Goal: Task Accomplishment & Management: Manage account settings

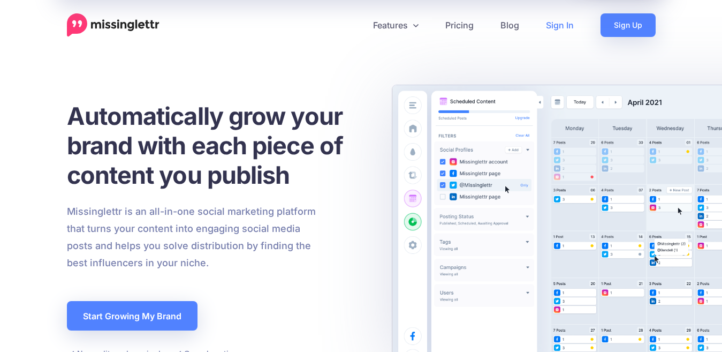
click at [561, 28] on link "Sign In" at bounding box center [560, 25] width 55 height 24
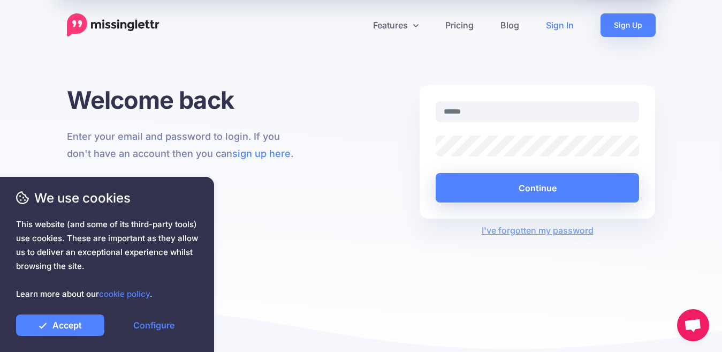
click at [479, 109] on input "text" at bounding box center [538, 111] width 204 height 21
type input "**********"
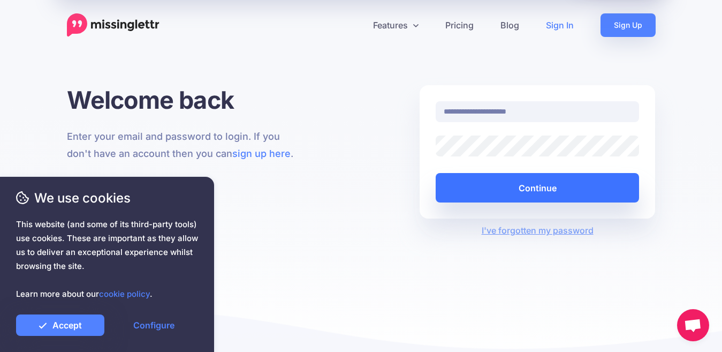
click at [555, 191] on button "Continue" at bounding box center [538, 187] width 204 height 29
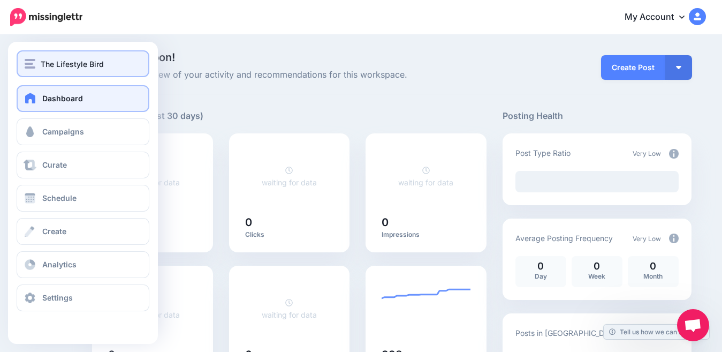
click at [48, 62] on span "The Lifestyle Bird" at bounding box center [72, 64] width 63 height 12
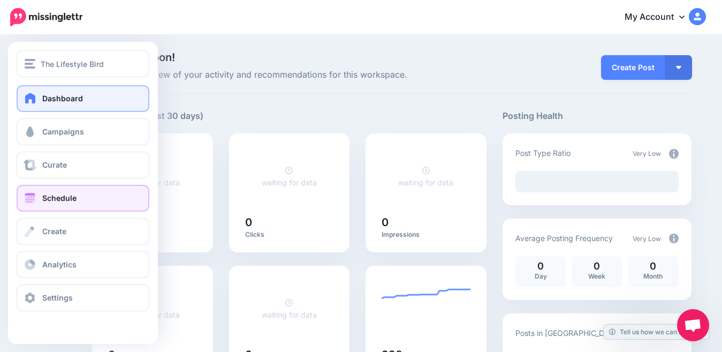
click at [58, 200] on span "Schedule" at bounding box center [59, 197] width 34 height 9
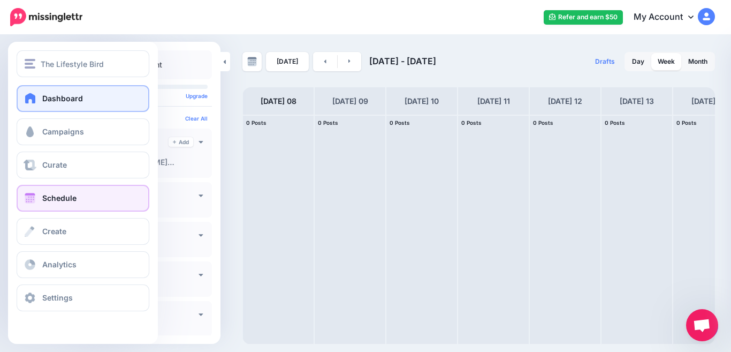
click at [31, 99] on span at bounding box center [31, 98] width 14 height 11
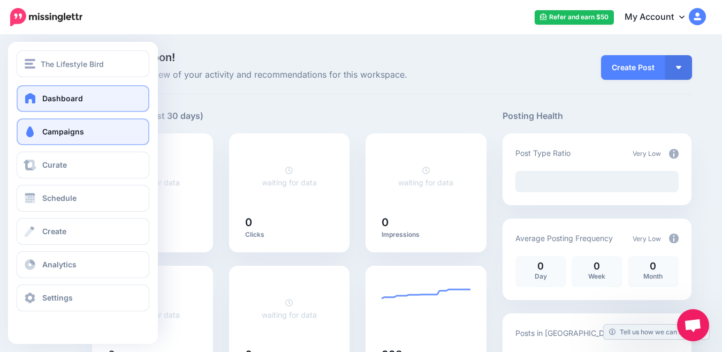
click at [42, 131] on link "Campaigns" at bounding box center [83, 131] width 133 height 27
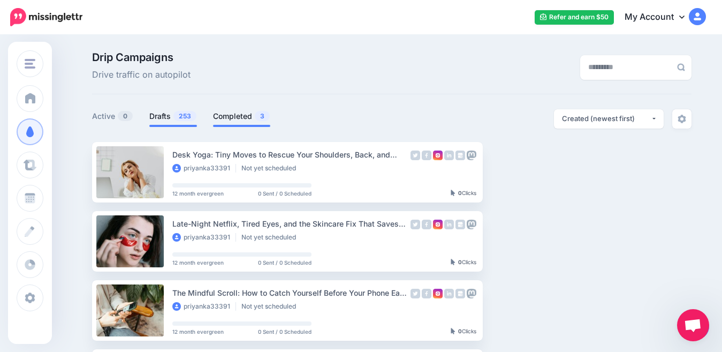
click at [246, 119] on link "Completed 3" at bounding box center [241, 116] width 57 height 13
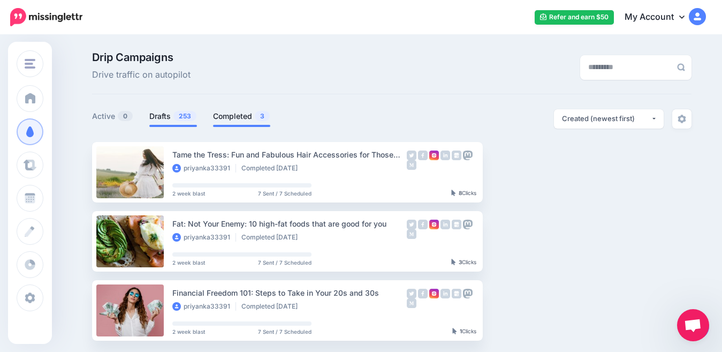
click at [164, 116] on link "Drafts 253" at bounding box center [173, 116] width 48 height 13
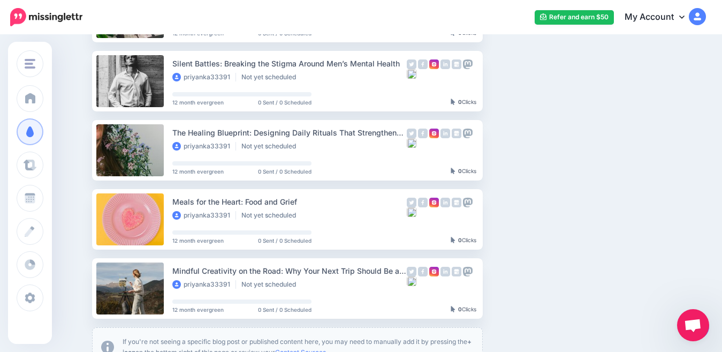
scroll to position [509, 0]
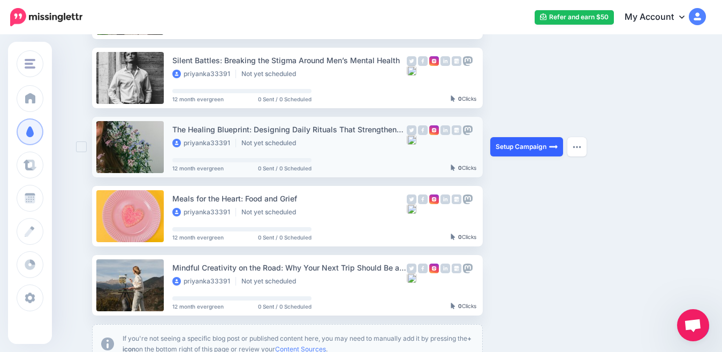
click at [516, 151] on link "Setup Campaign" at bounding box center [526, 146] width 73 height 19
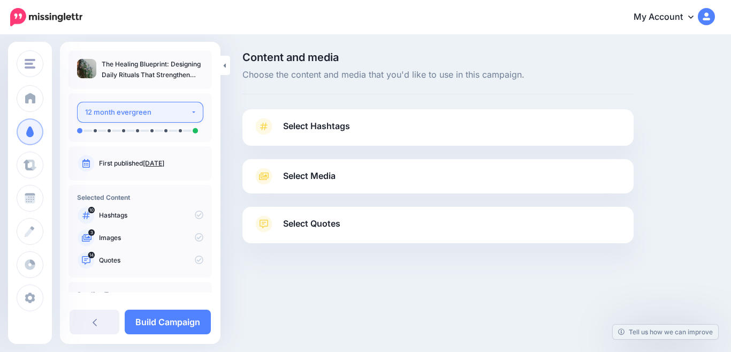
click at [188, 114] on button "12 month evergreen" at bounding box center [140, 112] width 126 height 21
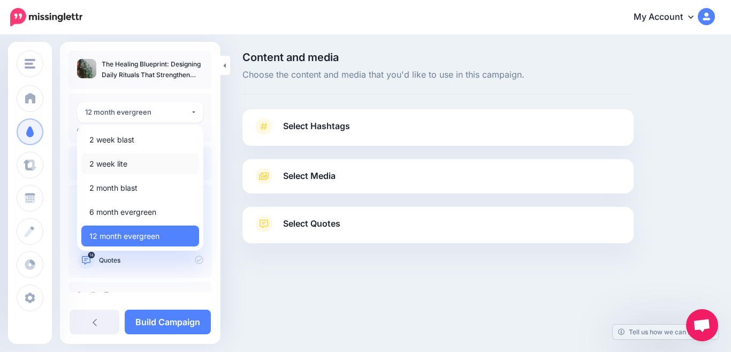
click at [118, 163] on span "2 week lite" at bounding box center [108, 163] width 38 height 13
select select "******"
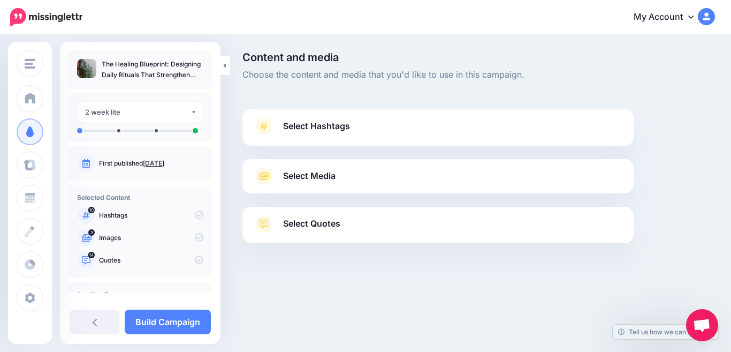
click at [303, 127] on span "Select Hashtags" at bounding box center [316, 126] width 67 height 14
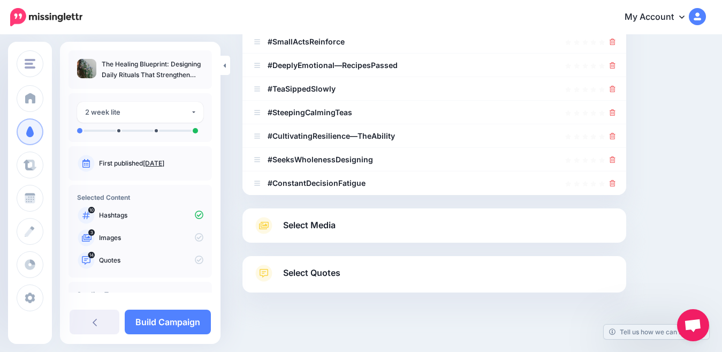
scroll to position [291, 0]
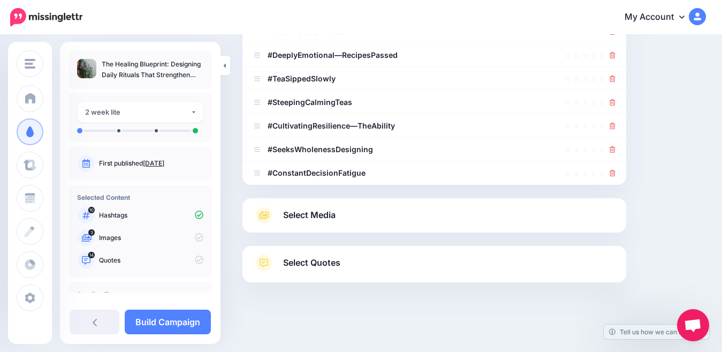
click at [327, 212] on span "Select Media" at bounding box center [309, 215] width 52 height 14
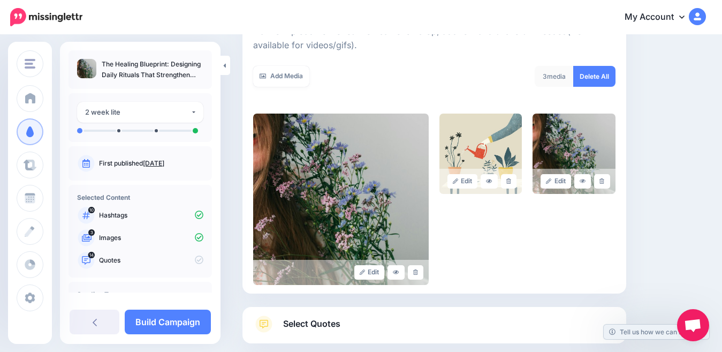
scroll to position [240, 0]
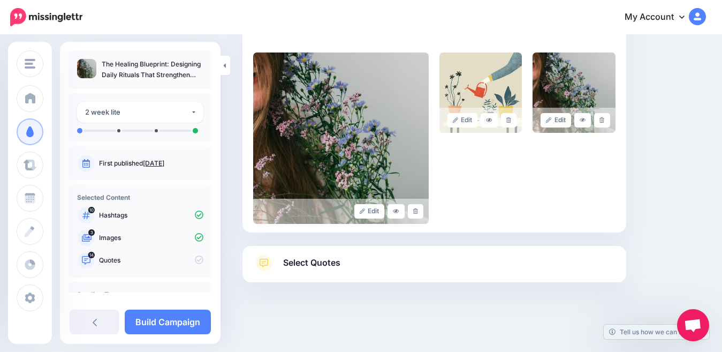
click at [323, 259] on span "Select Quotes" at bounding box center [311, 262] width 57 height 14
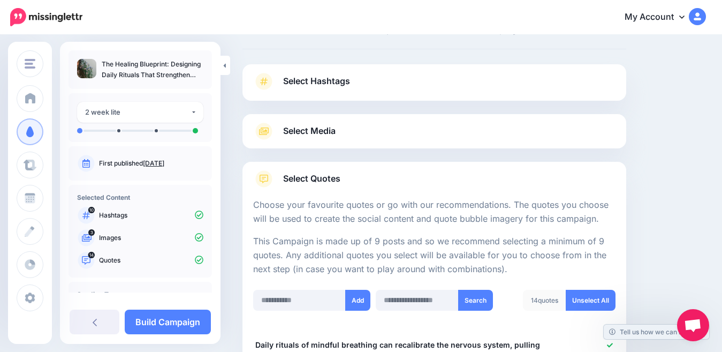
scroll to position [11, 0]
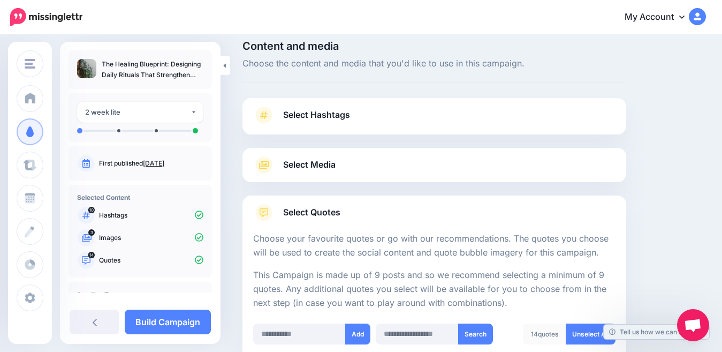
click at [314, 162] on span "Select Media" at bounding box center [309, 164] width 52 height 14
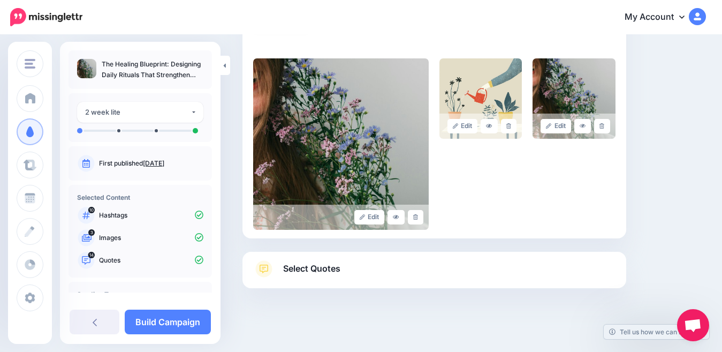
scroll to position [240, 0]
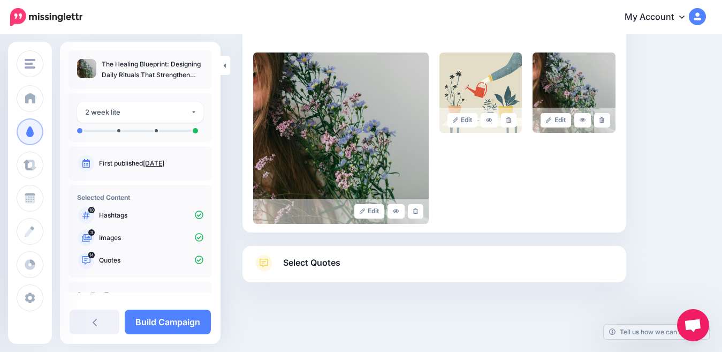
click at [318, 265] on span "Select Quotes" at bounding box center [311, 262] width 57 height 14
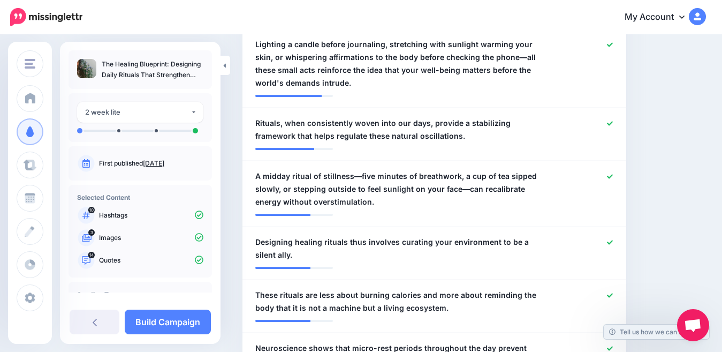
scroll to position [412, 0]
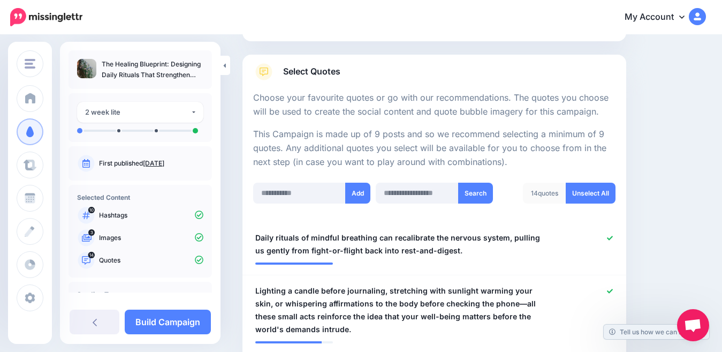
scroll to position [0, 0]
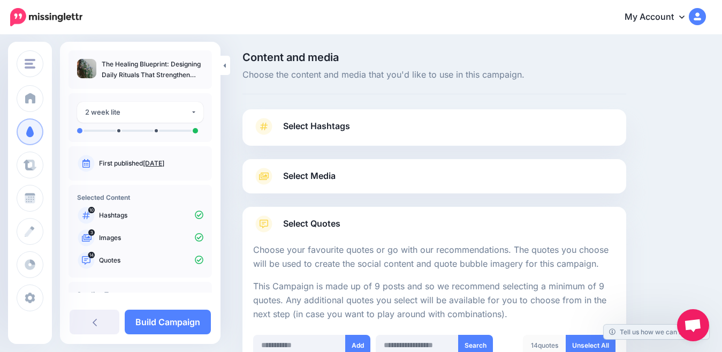
click at [325, 173] on span "Select Media" at bounding box center [309, 176] width 52 height 14
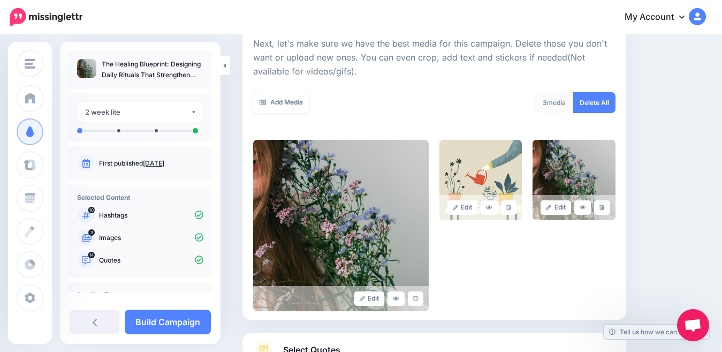
scroll to position [152, 0]
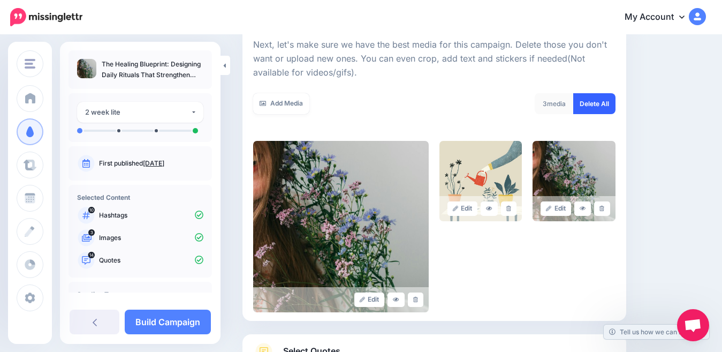
click at [593, 101] on link "Delete All" at bounding box center [594, 103] width 42 height 21
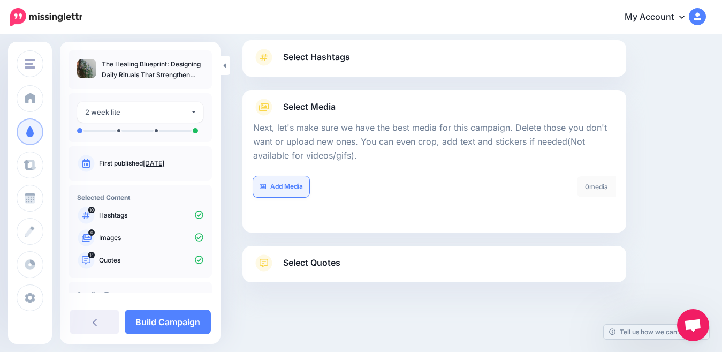
click at [293, 190] on link "Add Media" at bounding box center [281, 186] width 56 height 21
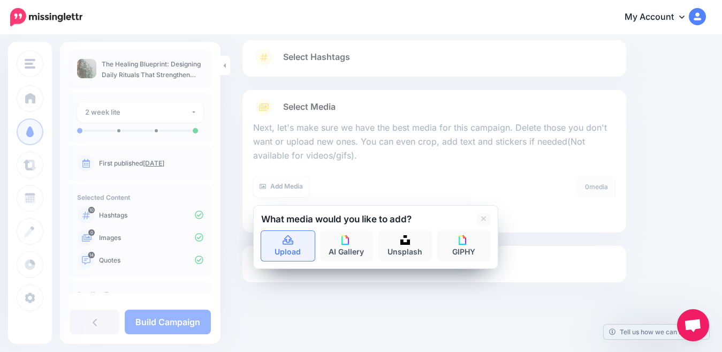
click at [288, 242] on icon at bounding box center [288, 240] width 11 height 10
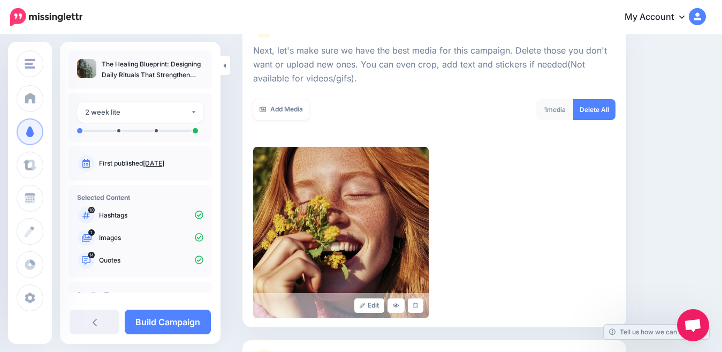
scroll to position [145, 0]
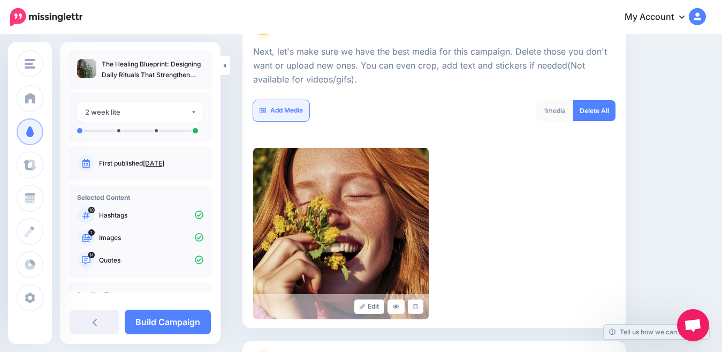
click at [284, 109] on link "Add Media" at bounding box center [281, 110] width 56 height 21
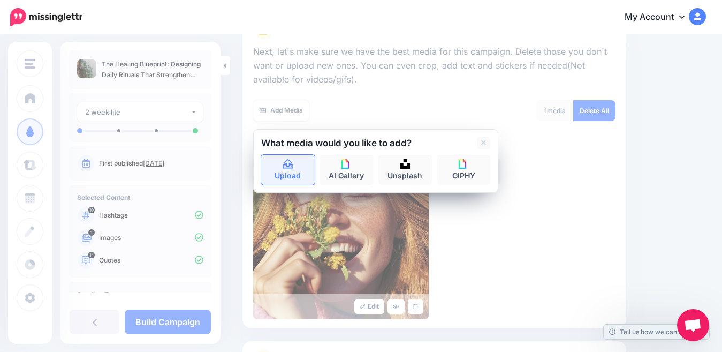
click at [284, 169] on link "Upload" at bounding box center [288, 170] width 54 height 30
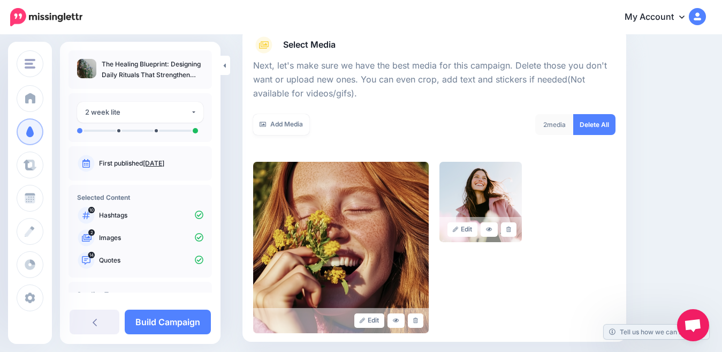
scroll to position [129, 0]
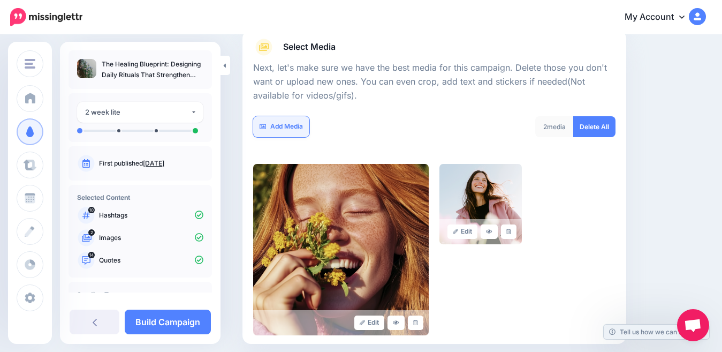
click at [291, 126] on link "Add Media" at bounding box center [281, 126] width 56 height 21
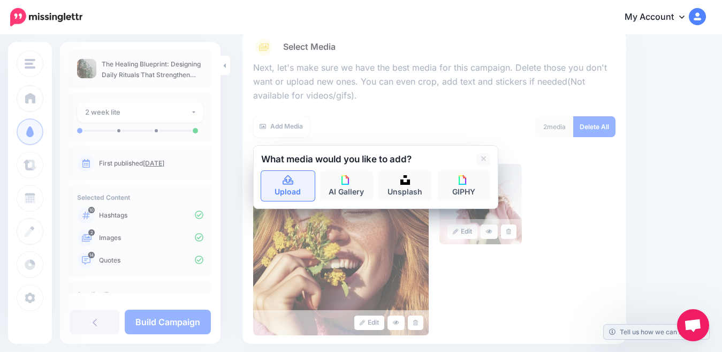
click at [286, 188] on link "Upload" at bounding box center [288, 186] width 54 height 30
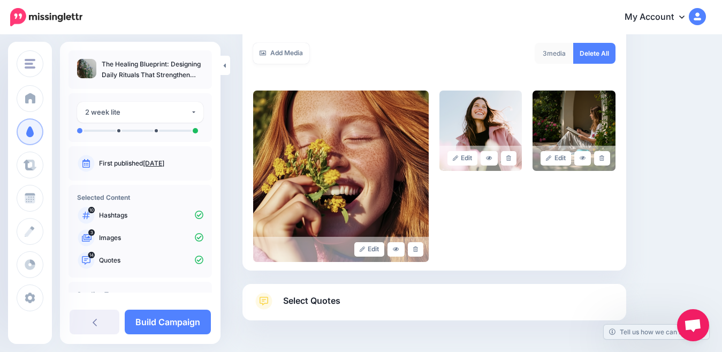
scroll to position [132, 0]
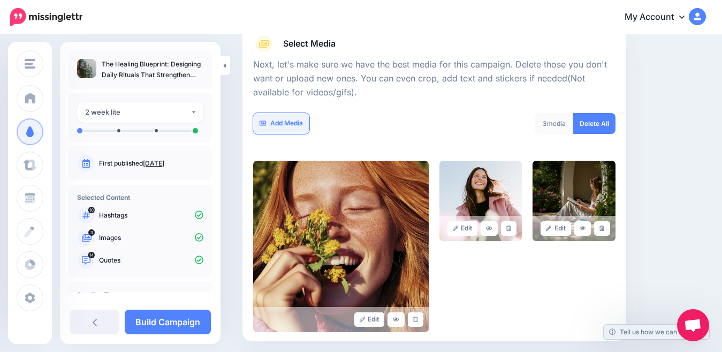
click at [274, 127] on link "Add Media" at bounding box center [281, 123] width 56 height 21
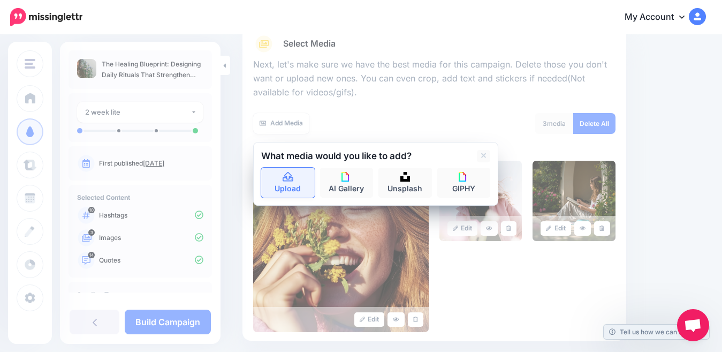
click at [286, 185] on link "Upload" at bounding box center [288, 183] width 54 height 30
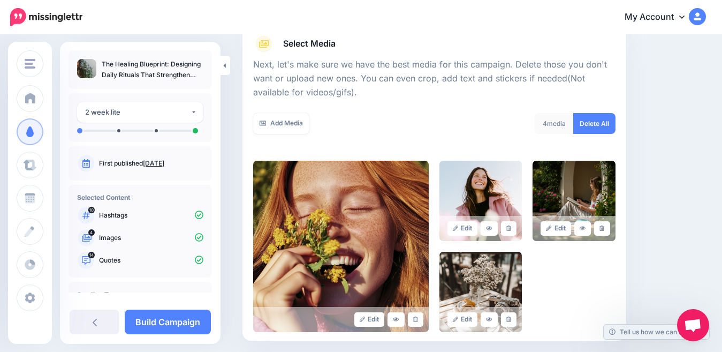
scroll to position [240, 0]
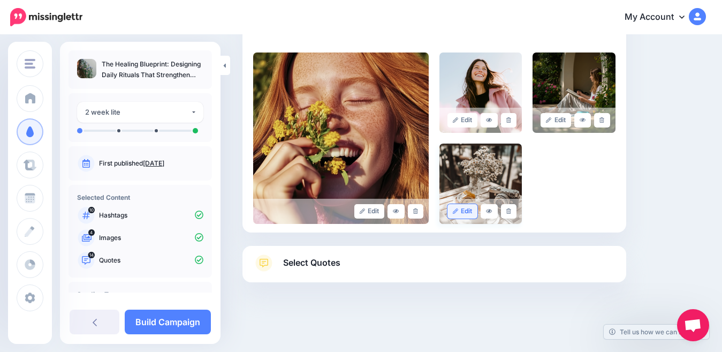
click at [472, 212] on link "Edit" at bounding box center [463, 211] width 31 height 14
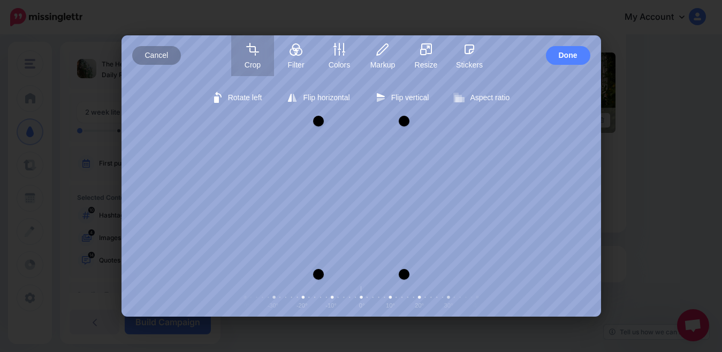
click at [170, 60] on button "Cancel" at bounding box center [156, 55] width 49 height 19
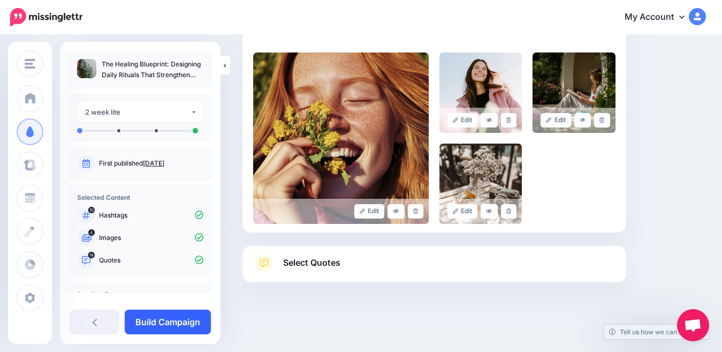
click at [167, 320] on link "Build Campaign" at bounding box center [168, 321] width 86 height 25
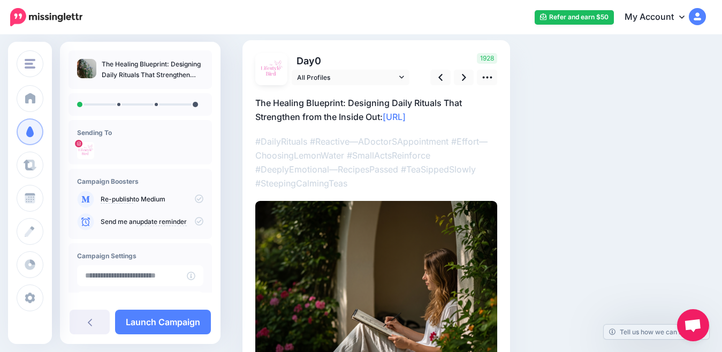
scroll to position [64, 0]
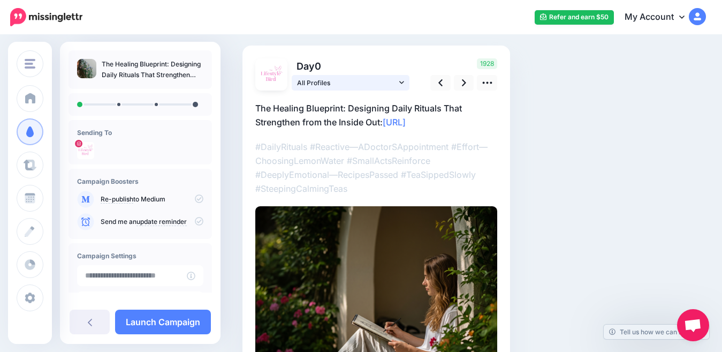
click at [399, 82] on link "All Profiles" at bounding box center [351, 83] width 118 height 16
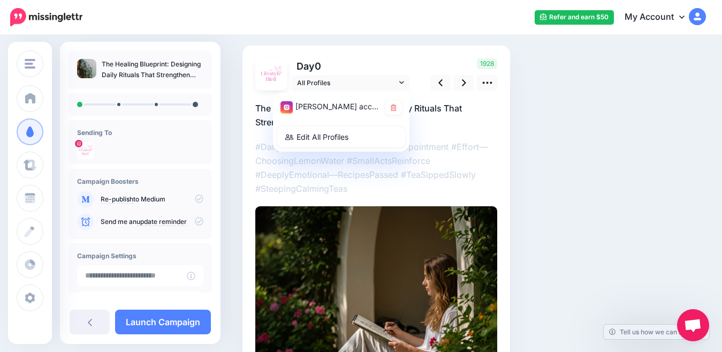
click at [421, 86] on div "1928" at bounding box center [462, 74] width 86 height 32
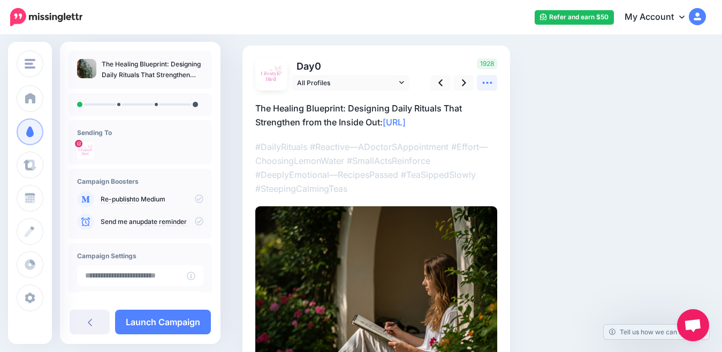
click at [483, 83] on icon at bounding box center [487, 83] width 10 height 2
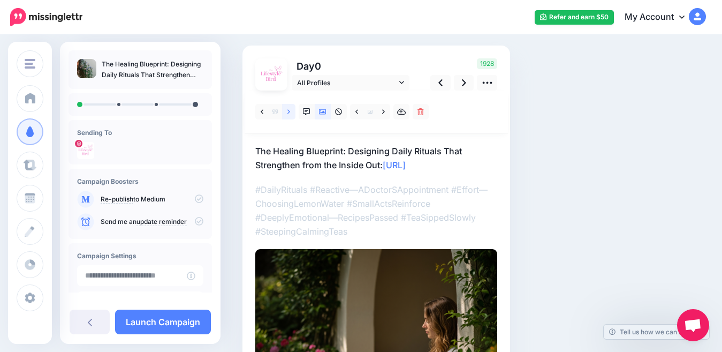
click at [290, 112] on icon at bounding box center [289, 111] width 3 height 7
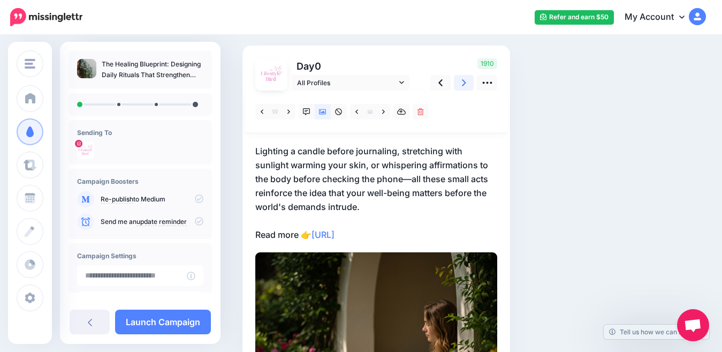
click at [465, 82] on icon at bounding box center [464, 82] width 4 height 7
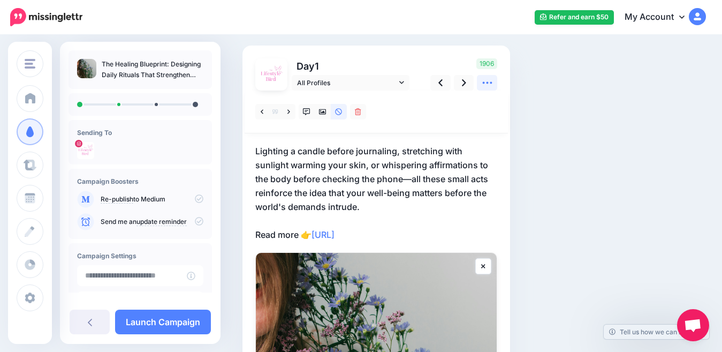
click at [486, 85] on icon at bounding box center [487, 82] width 11 height 11
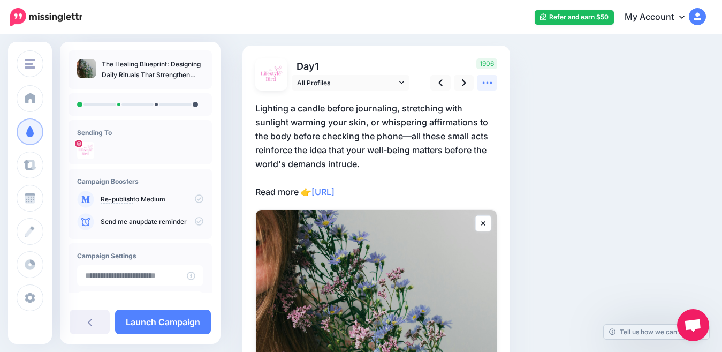
click at [486, 85] on icon at bounding box center [487, 82] width 11 height 11
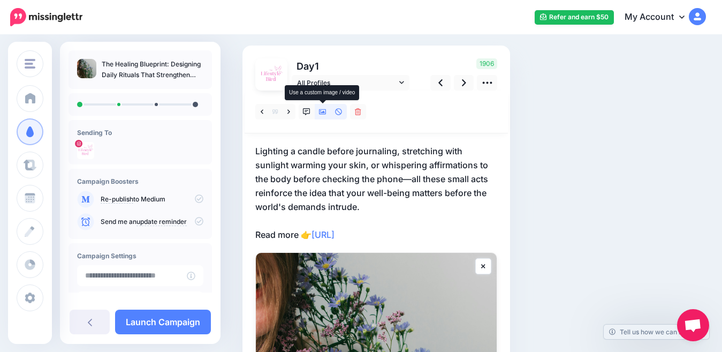
click at [322, 115] on icon at bounding box center [322, 111] width 7 height 7
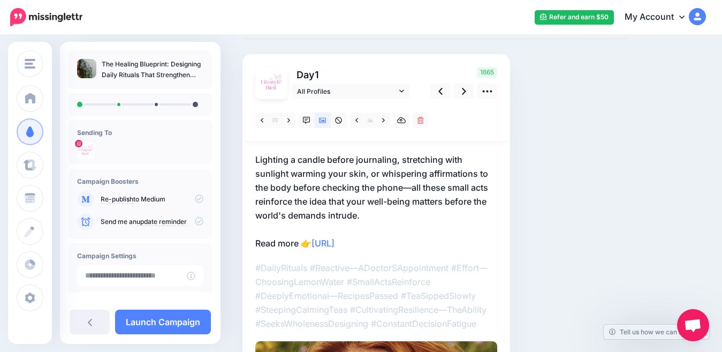
scroll to position [46, 0]
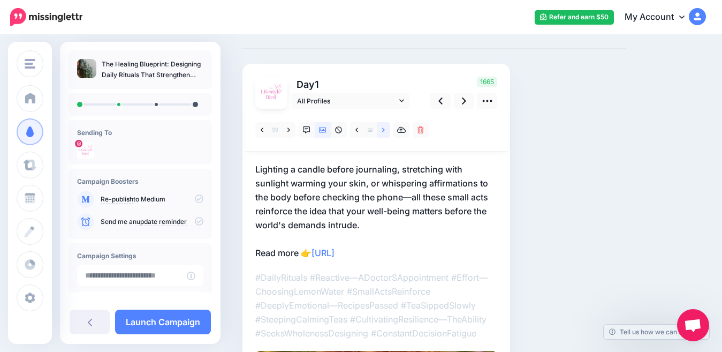
click at [383, 131] on icon at bounding box center [383, 129] width 3 height 4
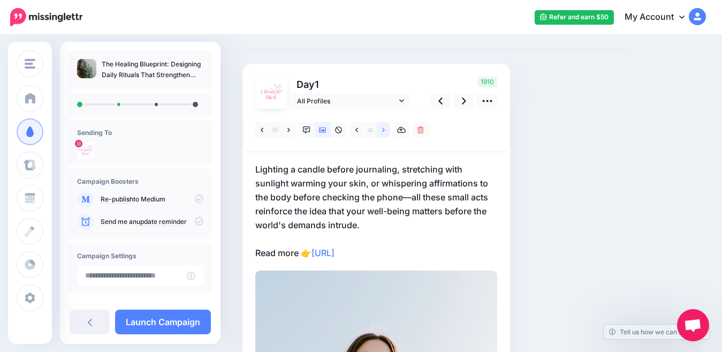
click at [383, 131] on icon at bounding box center [383, 129] width 3 height 4
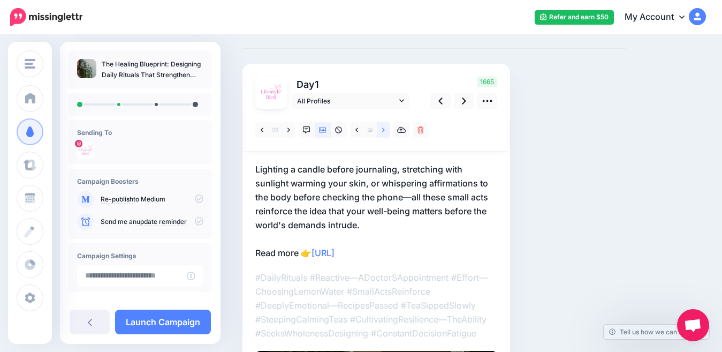
click at [383, 133] on icon at bounding box center [383, 129] width 3 height 7
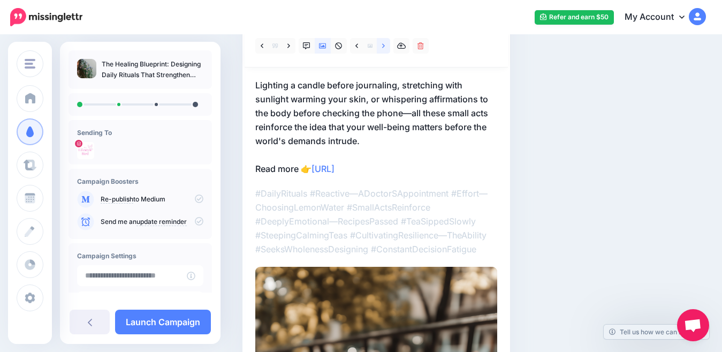
scroll to position [135, 0]
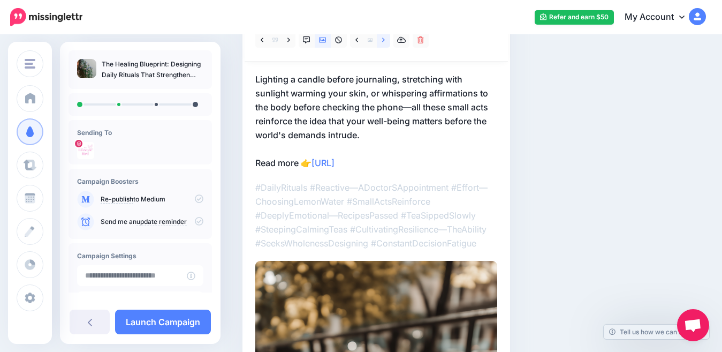
click at [381, 40] on link at bounding box center [383, 40] width 13 height 16
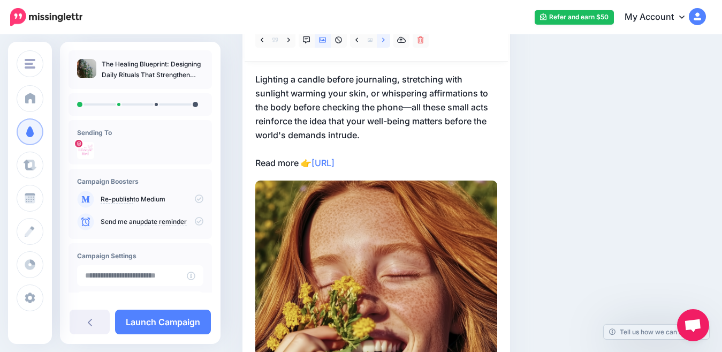
click at [381, 40] on link at bounding box center [383, 40] width 13 height 16
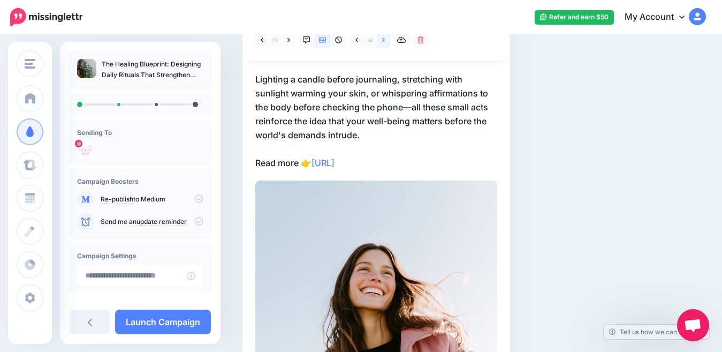
click at [384, 41] on icon at bounding box center [383, 39] width 3 height 7
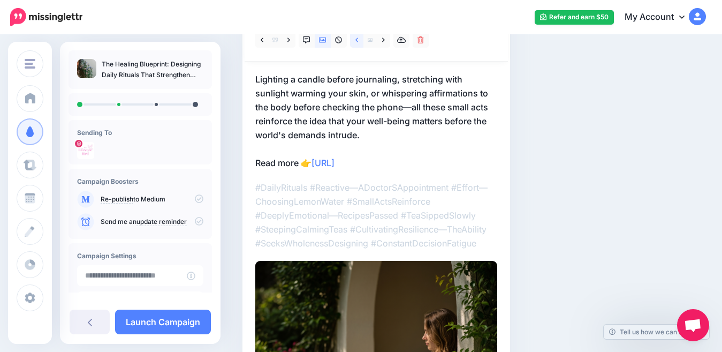
click at [354, 41] on link at bounding box center [356, 40] width 13 height 16
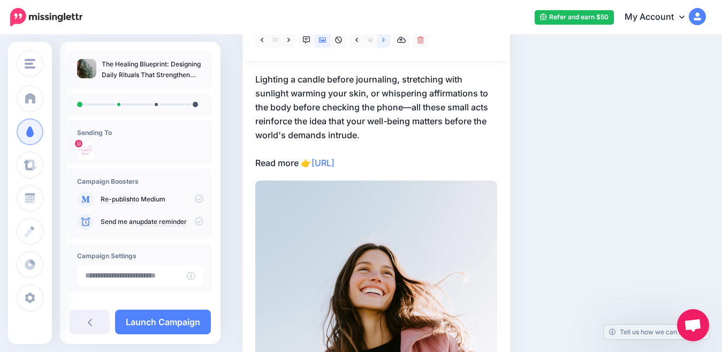
click at [384, 42] on icon at bounding box center [383, 39] width 3 height 7
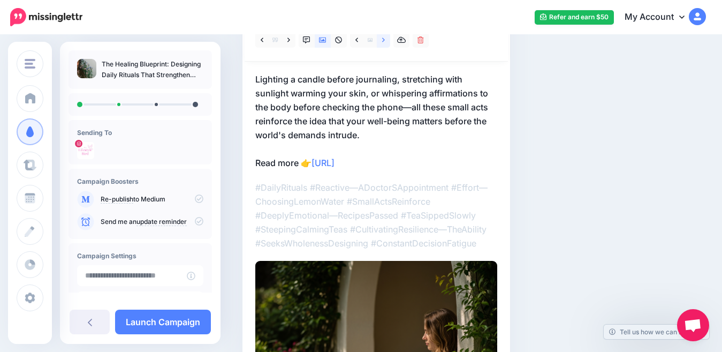
click at [384, 42] on icon at bounding box center [383, 39] width 3 height 7
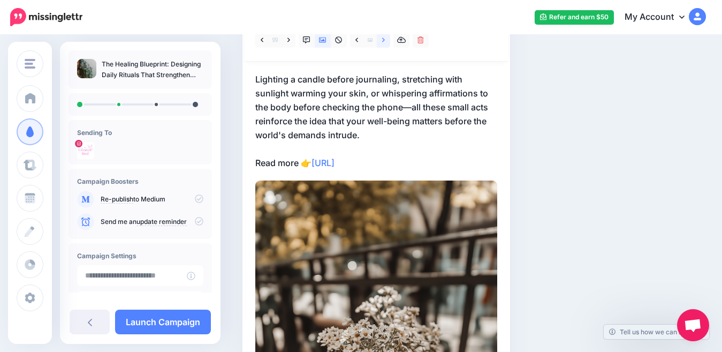
click at [384, 42] on icon at bounding box center [383, 39] width 3 height 7
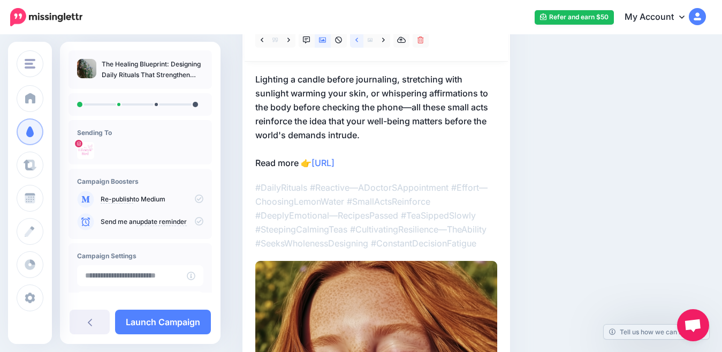
click at [354, 41] on link at bounding box center [356, 40] width 13 height 16
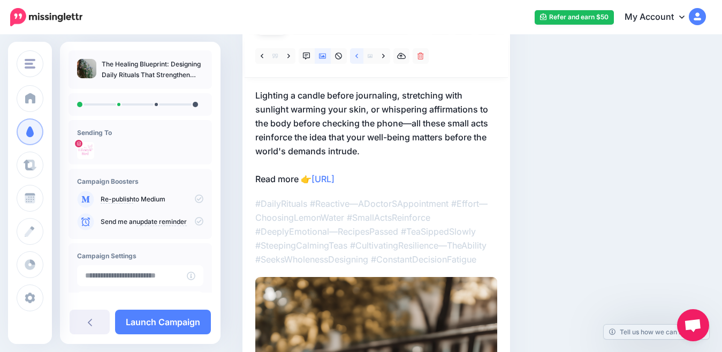
scroll to position [35, 0]
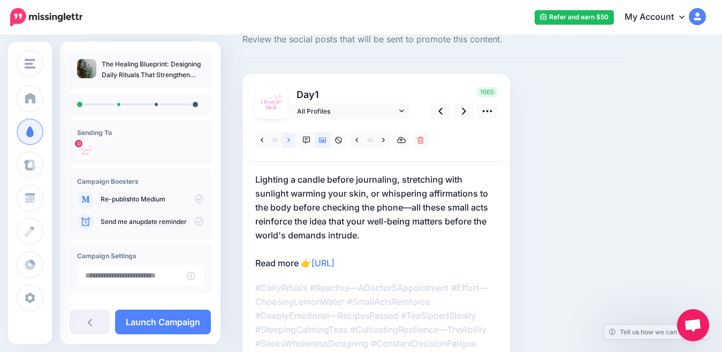
click at [288, 142] on icon at bounding box center [289, 140] width 3 height 7
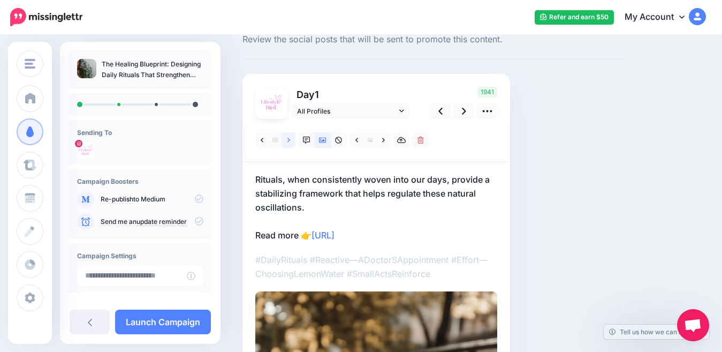
click at [288, 141] on icon at bounding box center [289, 140] width 3 height 7
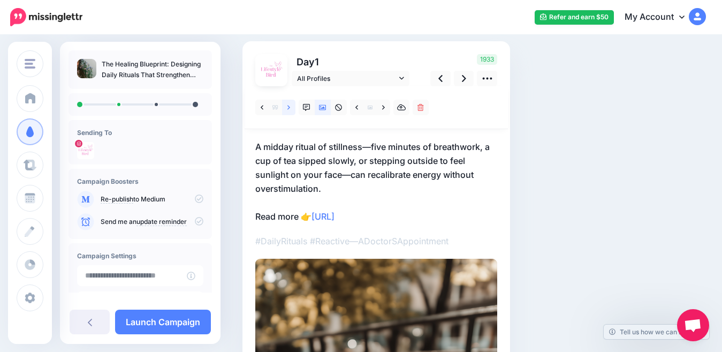
scroll to position [65, 0]
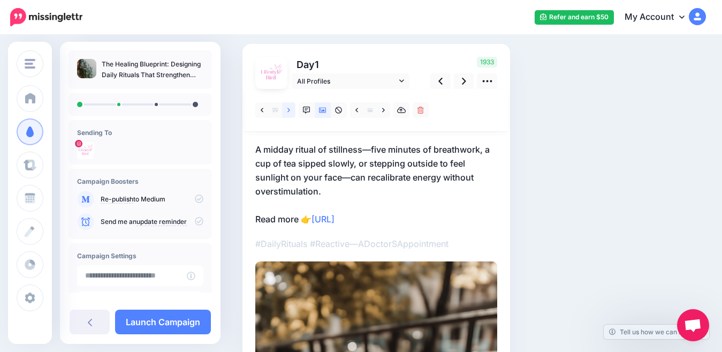
click at [289, 110] on icon at bounding box center [289, 110] width 3 height 7
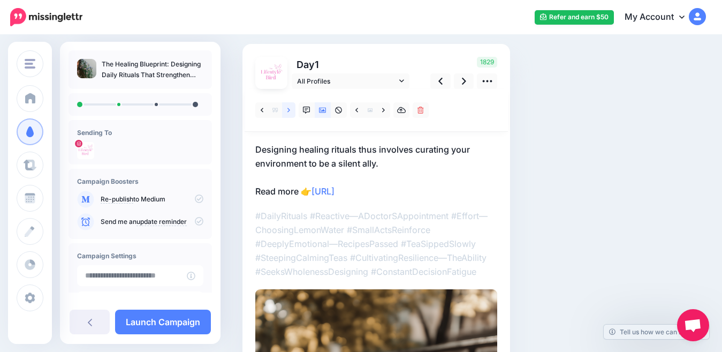
click at [289, 110] on icon at bounding box center [289, 110] width 3 height 7
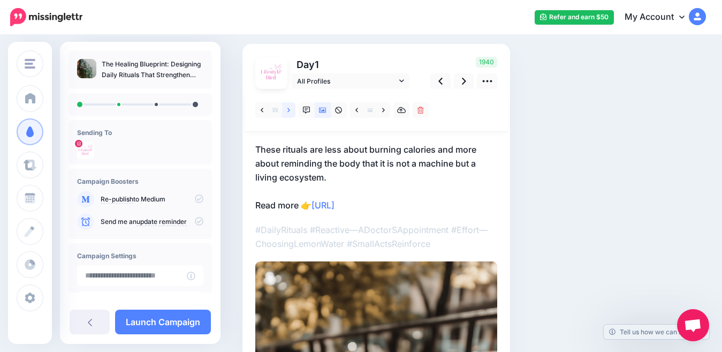
click at [289, 110] on icon at bounding box center [289, 110] width 3 height 7
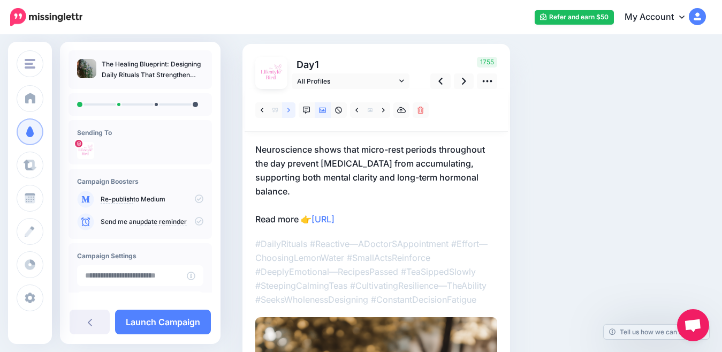
click at [289, 110] on icon at bounding box center [289, 110] width 3 height 7
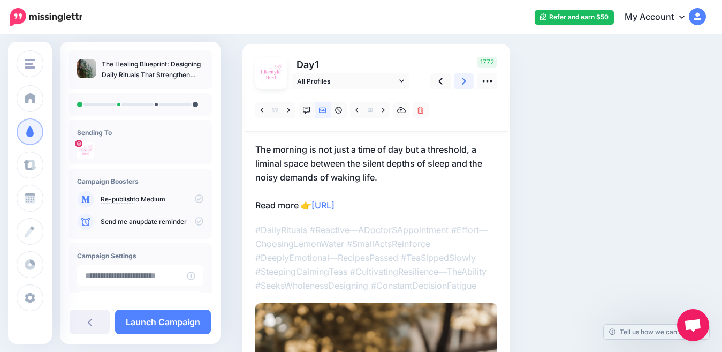
click at [463, 79] on icon at bounding box center [464, 80] width 4 height 11
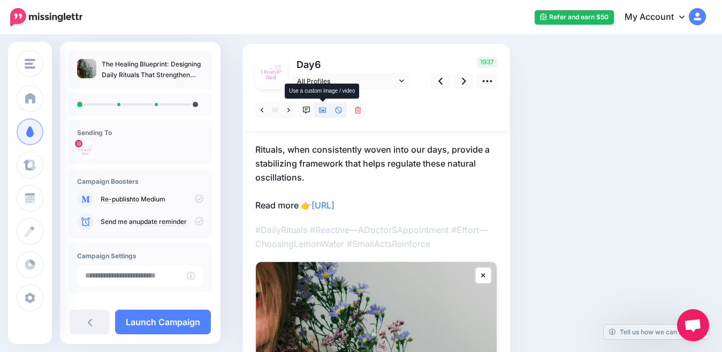
click at [323, 112] on icon at bounding box center [322, 110] width 7 height 5
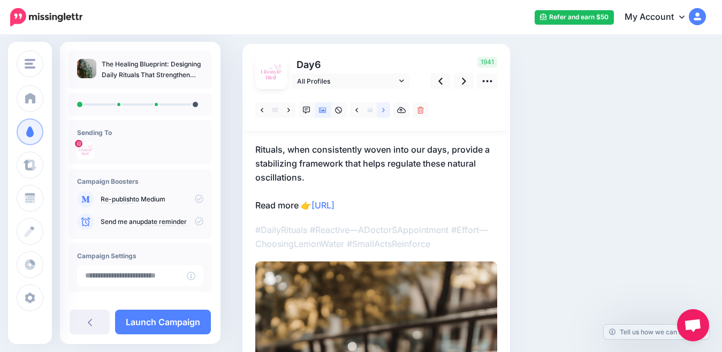
click at [384, 112] on icon at bounding box center [383, 110] width 3 height 7
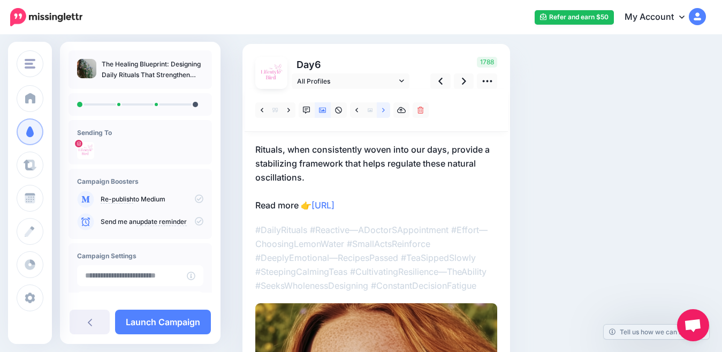
click at [383, 112] on icon at bounding box center [383, 110] width 3 height 7
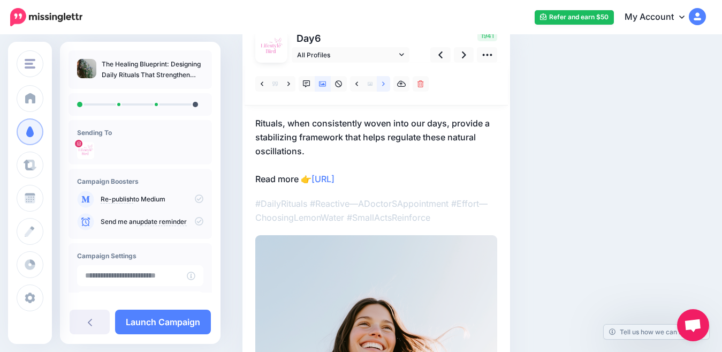
scroll to position [56, 0]
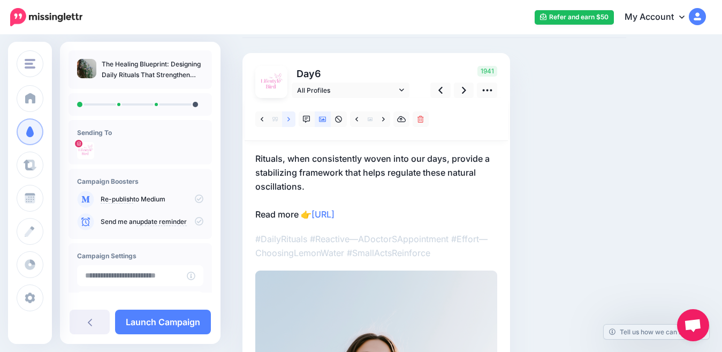
click at [290, 123] on icon at bounding box center [289, 119] width 3 height 7
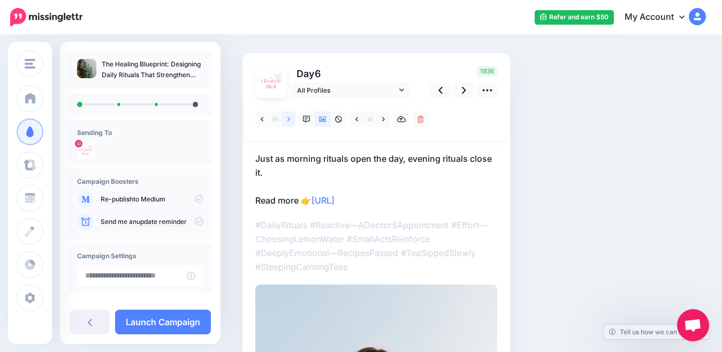
click at [290, 123] on icon at bounding box center [289, 119] width 3 height 7
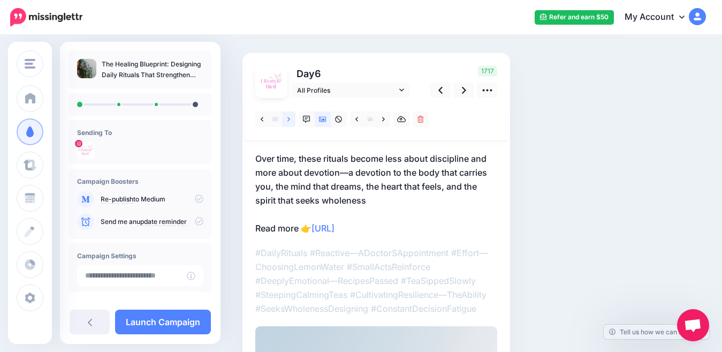
click at [289, 119] on icon at bounding box center [289, 119] width 3 height 7
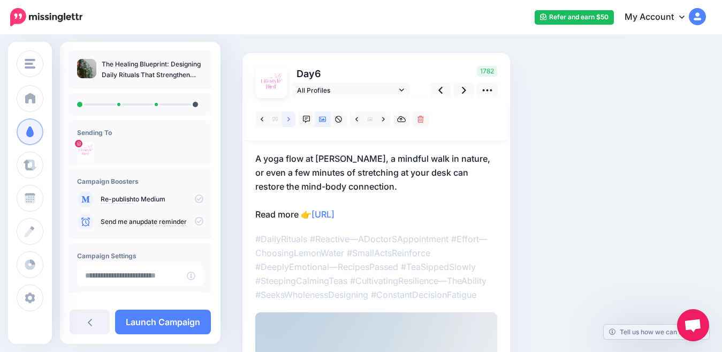
click at [289, 119] on icon at bounding box center [289, 119] width 3 height 7
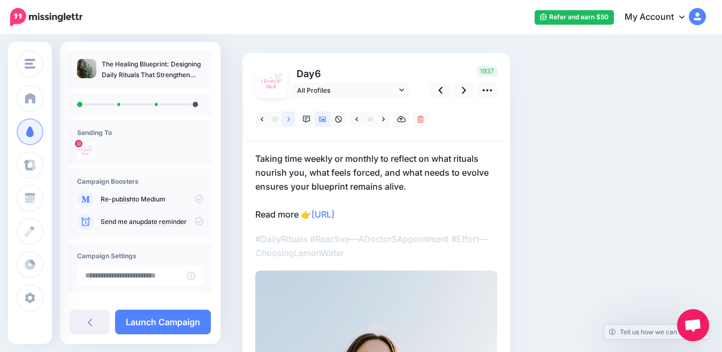
click at [289, 119] on icon at bounding box center [289, 119] width 3 height 7
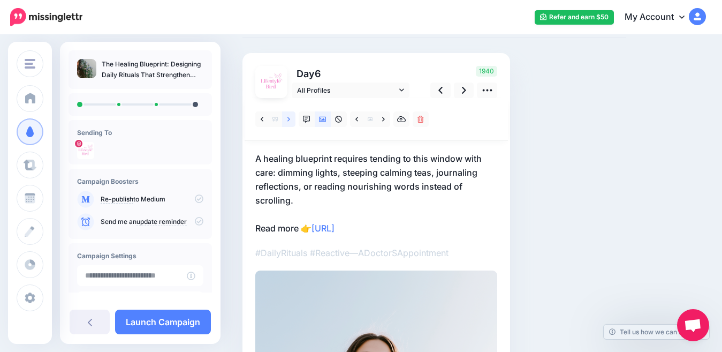
click at [289, 119] on icon at bounding box center [289, 119] width 3 height 7
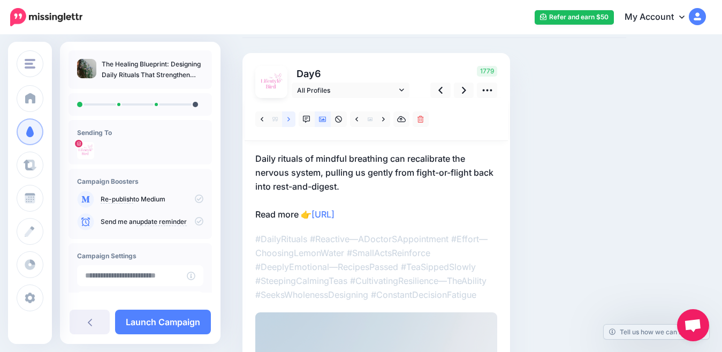
click at [289, 119] on icon at bounding box center [289, 119] width 3 height 7
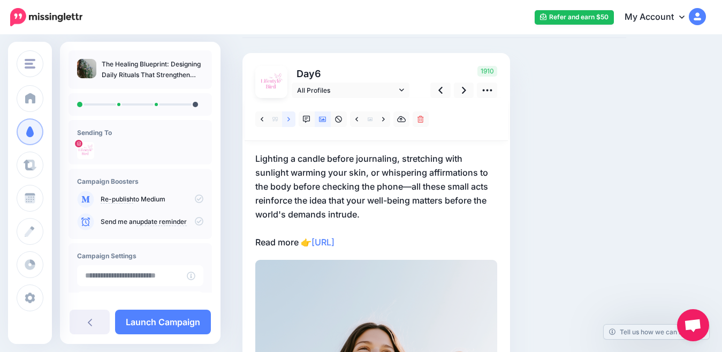
click at [289, 119] on icon at bounding box center [289, 119] width 3 height 7
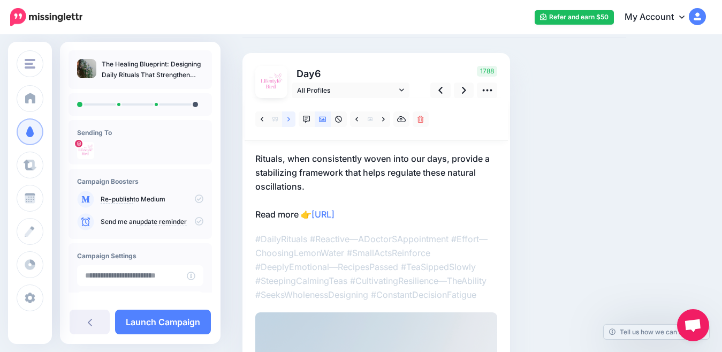
click at [290, 119] on icon at bounding box center [289, 119] width 3 height 4
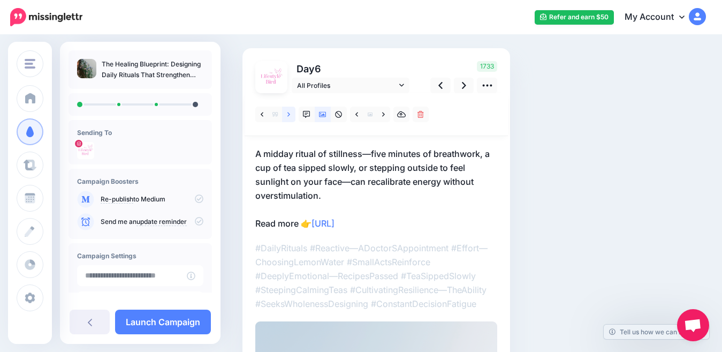
scroll to position [60, 0]
click at [462, 91] on icon at bounding box center [464, 86] width 4 height 11
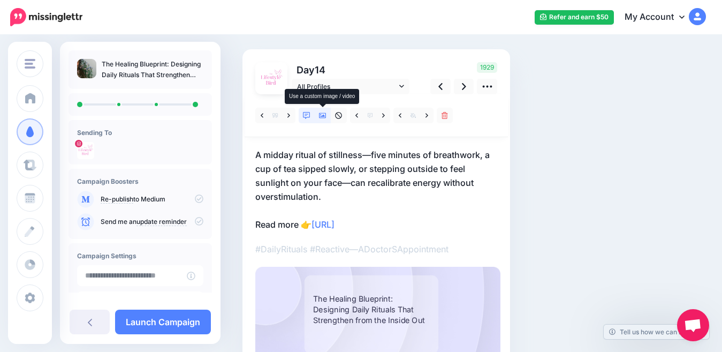
click at [324, 114] on icon at bounding box center [322, 115] width 7 height 7
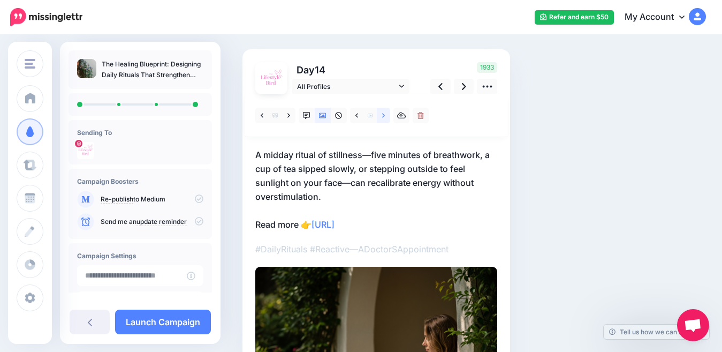
click at [382, 117] on icon at bounding box center [383, 115] width 3 height 7
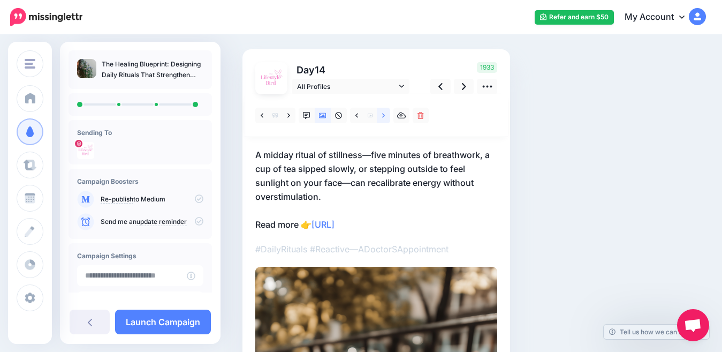
click at [382, 117] on icon at bounding box center [383, 115] width 3 height 7
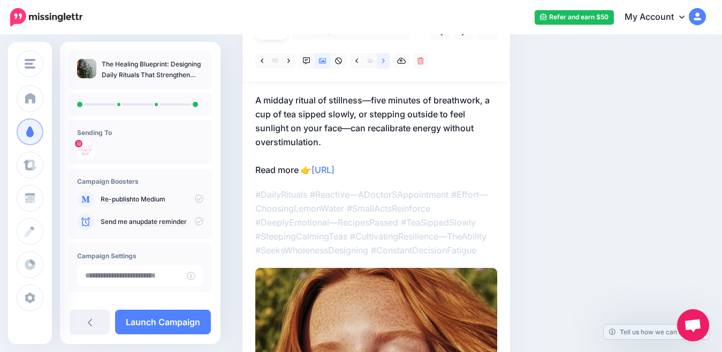
scroll to position [110, 0]
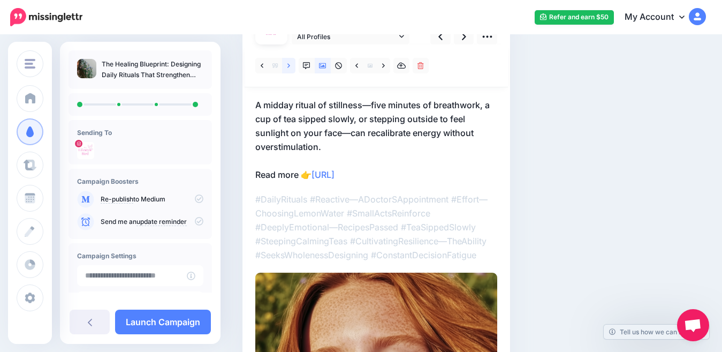
click at [288, 67] on icon at bounding box center [289, 65] width 3 height 4
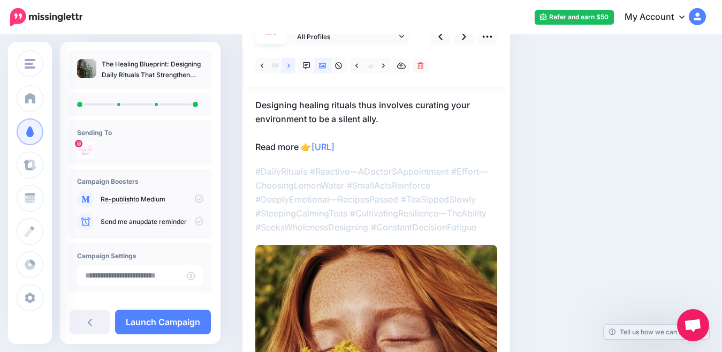
click at [288, 67] on icon at bounding box center [289, 65] width 3 height 4
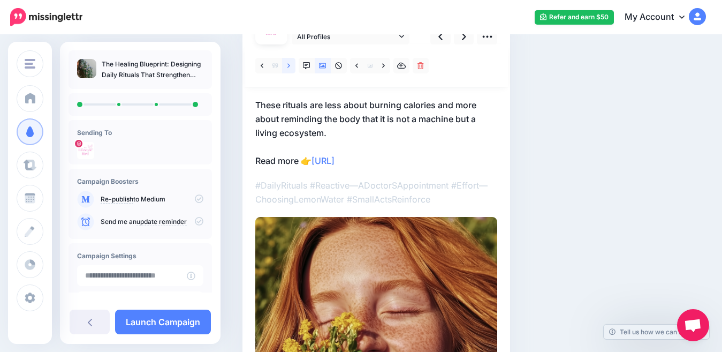
click at [288, 67] on icon at bounding box center [289, 65] width 3 height 4
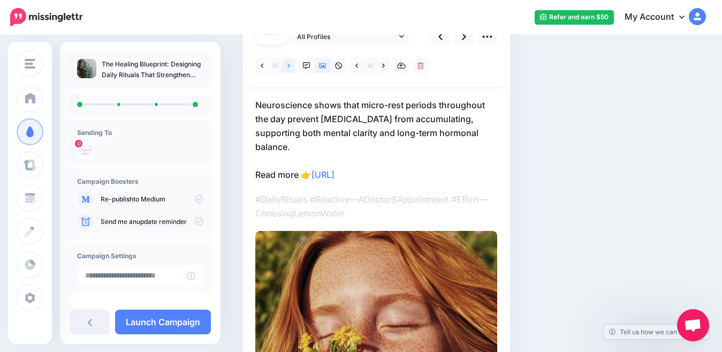
click at [288, 65] on icon at bounding box center [289, 65] width 3 height 7
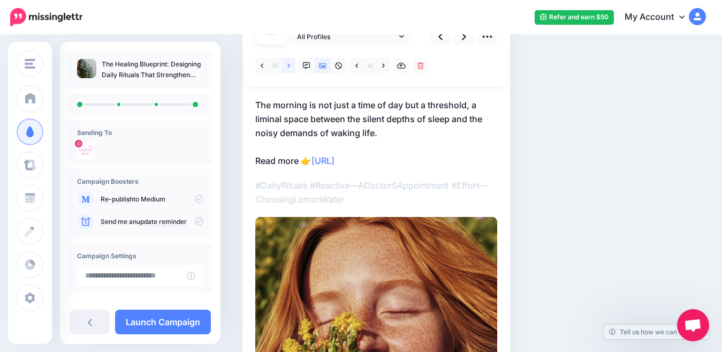
click at [288, 65] on icon at bounding box center [289, 65] width 3 height 7
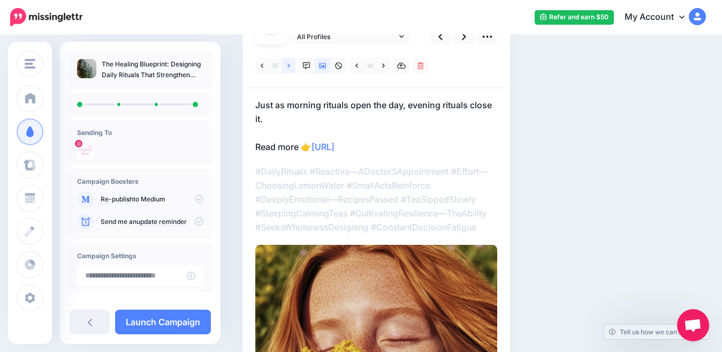
click at [291, 65] on link at bounding box center [288, 66] width 13 height 16
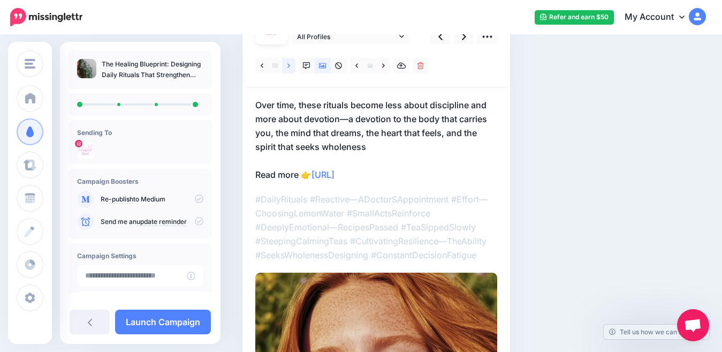
click at [290, 66] on icon at bounding box center [289, 65] width 3 height 7
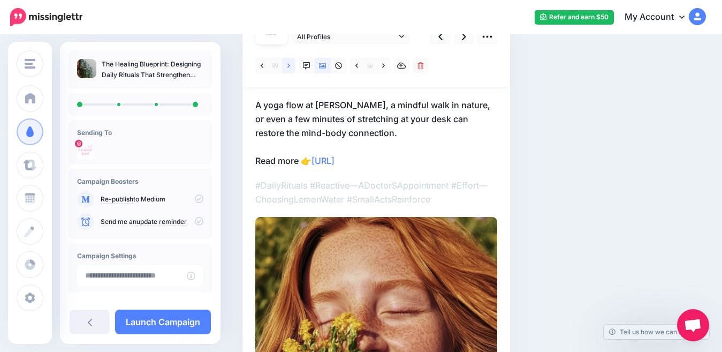
click at [290, 66] on icon at bounding box center [289, 65] width 3 height 7
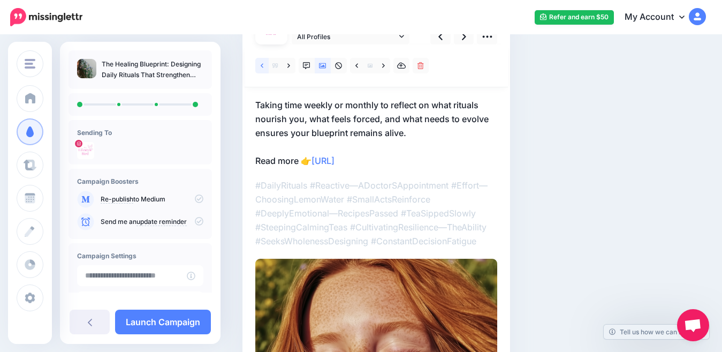
click at [261, 66] on icon at bounding box center [262, 65] width 3 height 4
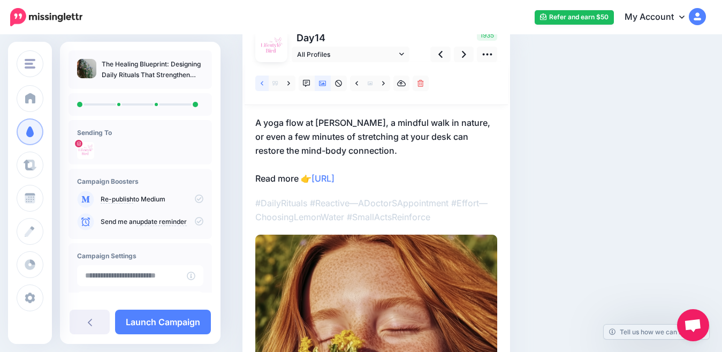
scroll to position [86, 0]
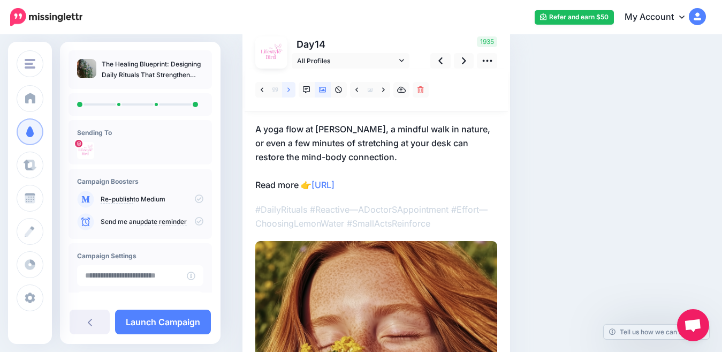
click at [289, 90] on icon at bounding box center [289, 89] width 3 height 4
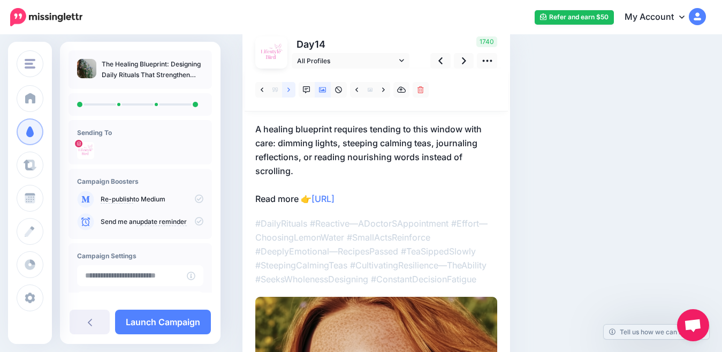
click at [289, 90] on icon at bounding box center [289, 89] width 3 height 4
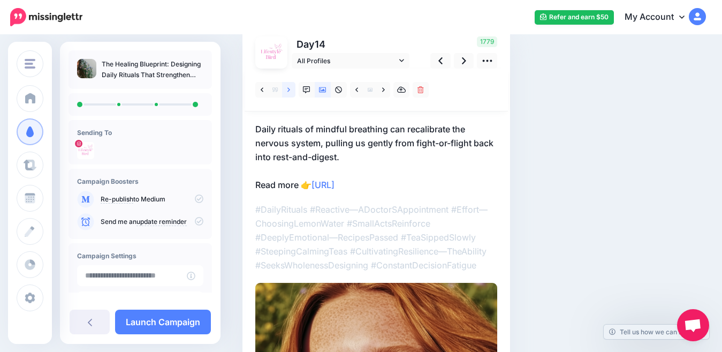
click at [289, 90] on icon at bounding box center [289, 89] width 3 height 4
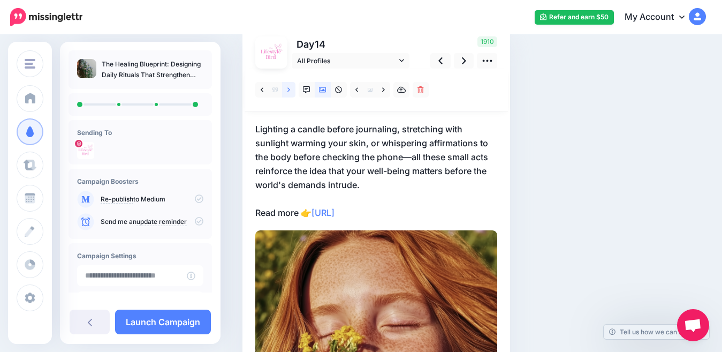
click at [289, 90] on icon at bounding box center [289, 89] width 3 height 4
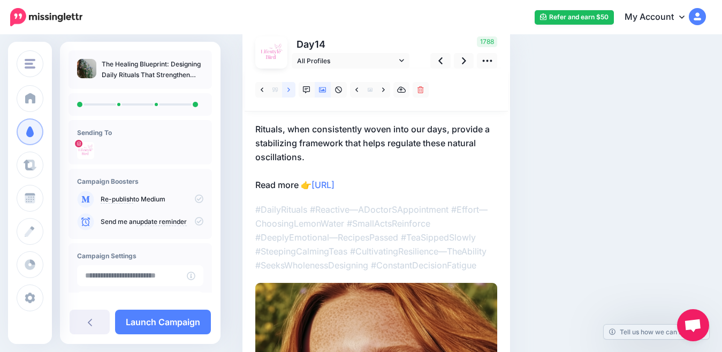
click at [289, 90] on icon at bounding box center [289, 89] width 3 height 4
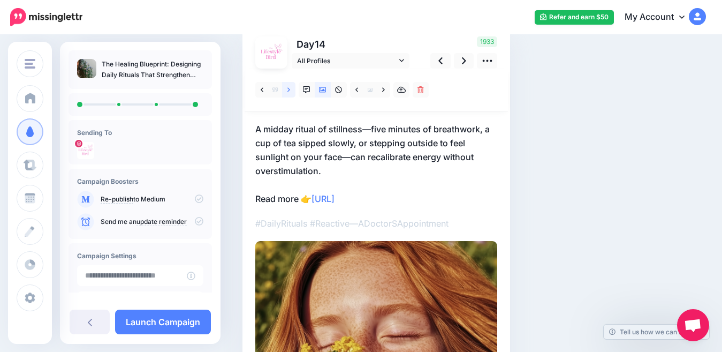
click at [289, 90] on icon at bounding box center [289, 89] width 3 height 4
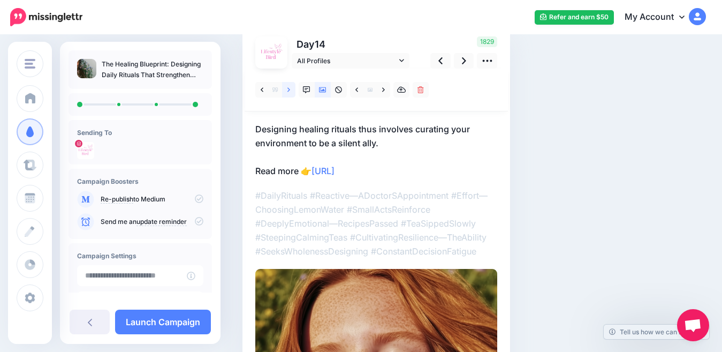
click at [289, 90] on icon at bounding box center [289, 89] width 3 height 4
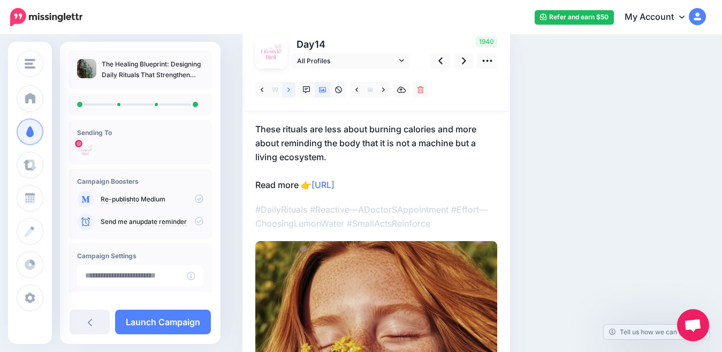
click at [289, 91] on icon at bounding box center [289, 89] width 3 height 4
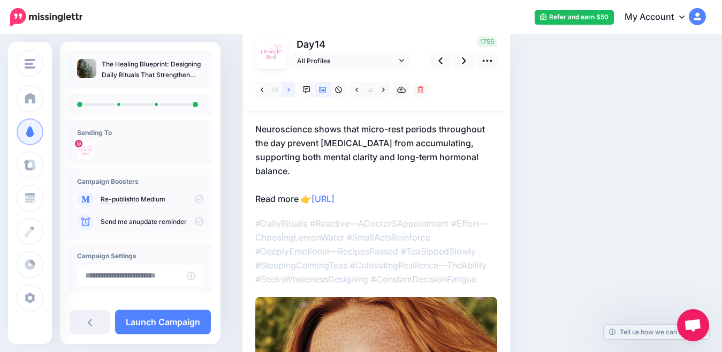
click at [289, 91] on icon at bounding box center [289, 89] width 3 height 4
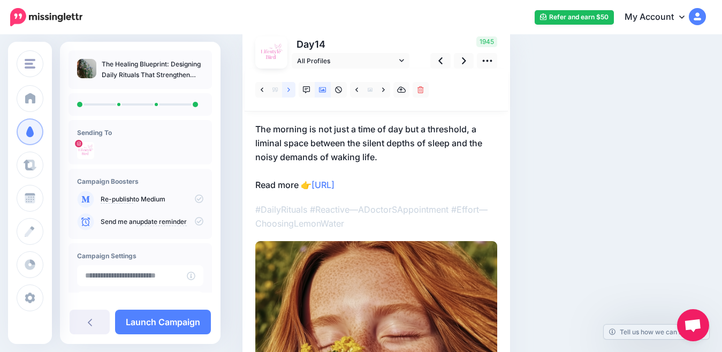
click at [289, 91] on icon at bounding box center [289, 89] width 3 height 4
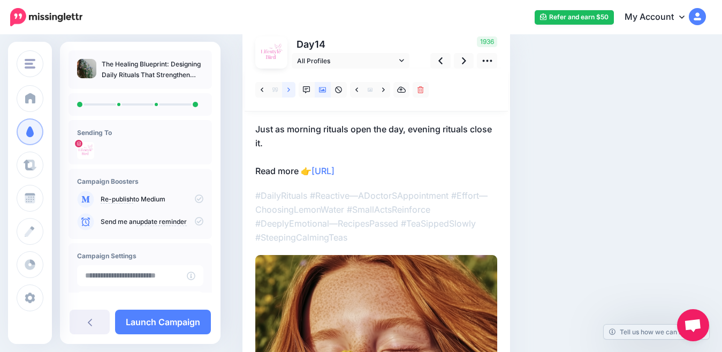
click at [289, 91] on icon at bounding box center [289, 89] width 3 height 4
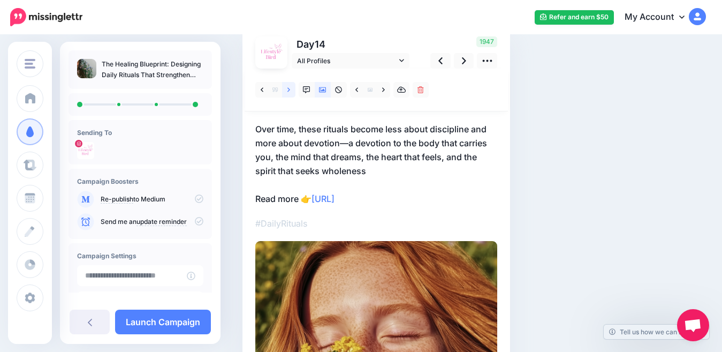
click at [289, 91] on icon at bounding box center [289, 89] width 3 height 4
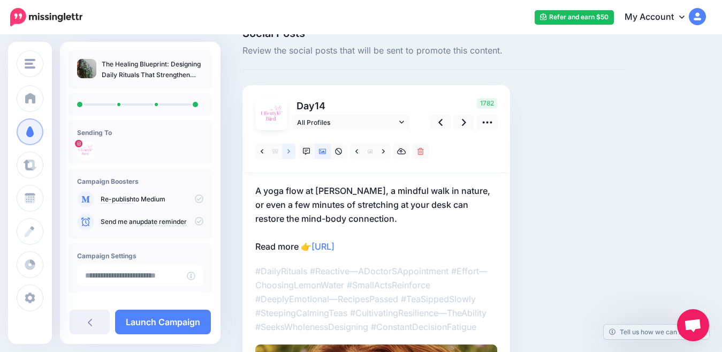
scroll to position [27, 0]
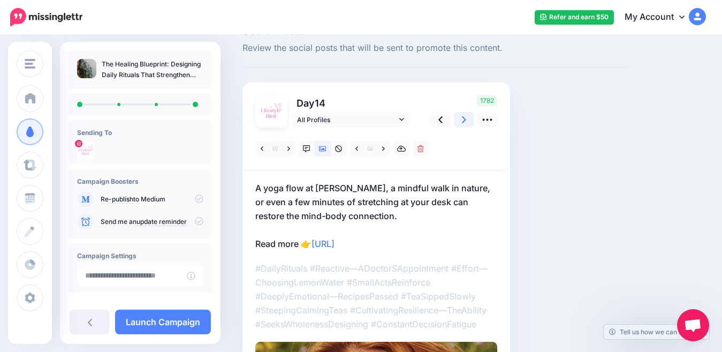
click at [467, 122] on link at bounding box center [464, 120] width 20 height 16
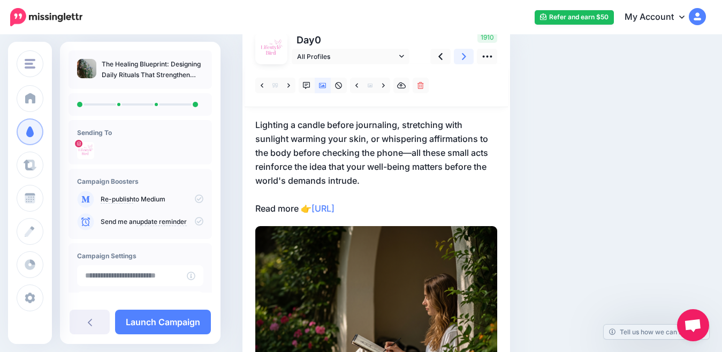
scroll to position [88, 0]
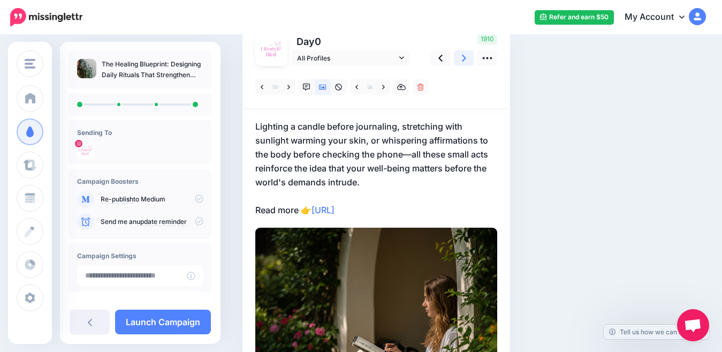
click at [459, 61] on link at bounding box center [464, 58] width 20 height 16
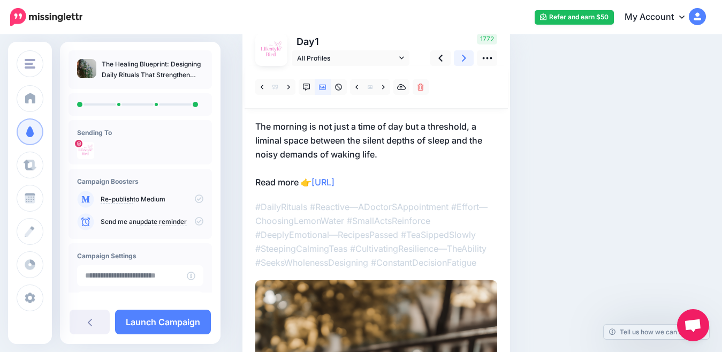
click at [462, 58] on icon at bounding box center [464, 57] width 4 height 11
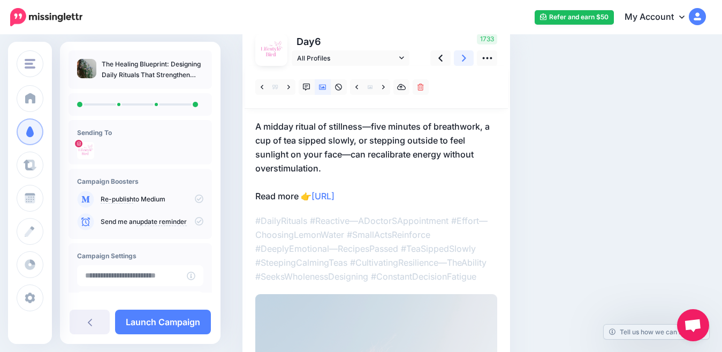
click at [466, 60] on link at bounding box center [464, 58] width 20 height 16
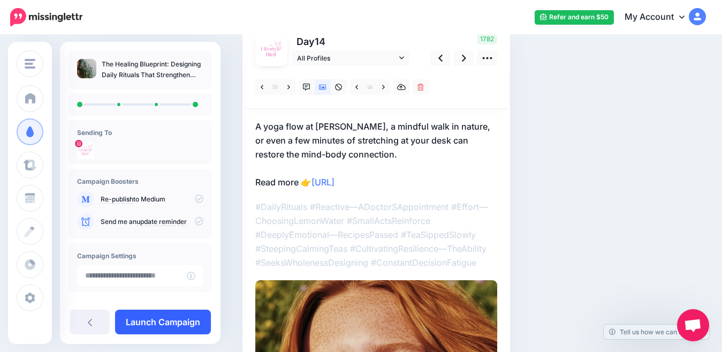
click at [139, 324] on link "Launch Campaign" at bounding box center [163, 321] width 96 height 25
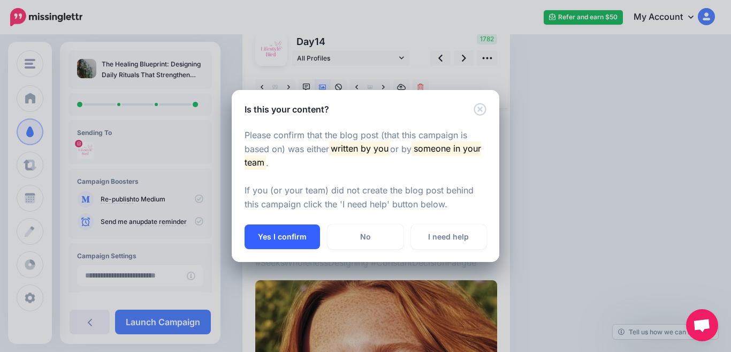
click at [281, 232] on button "Yes I confirm" at bounding box center [282, 236] width 75 height 25
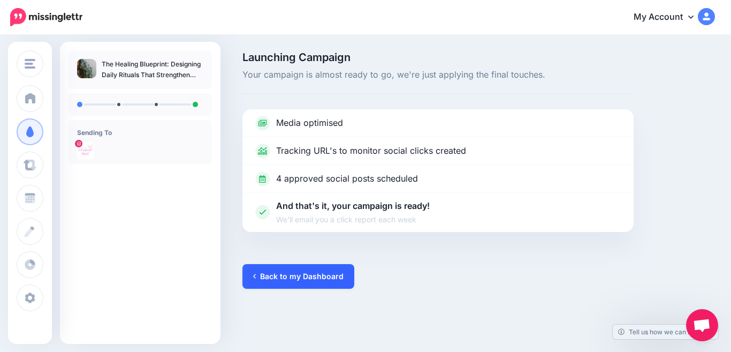
click at [293, 278] on link "Back to my Dashboard" at bounding box center [299, 276] width 112 height 25
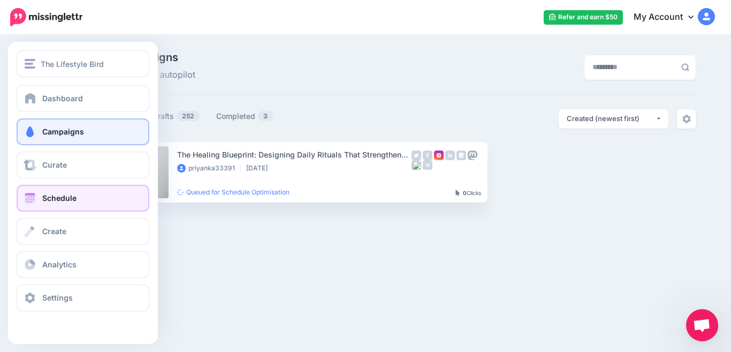
click at [65, 197] on span "Schedule" at bounding box center [59, 197] width 34 height 9
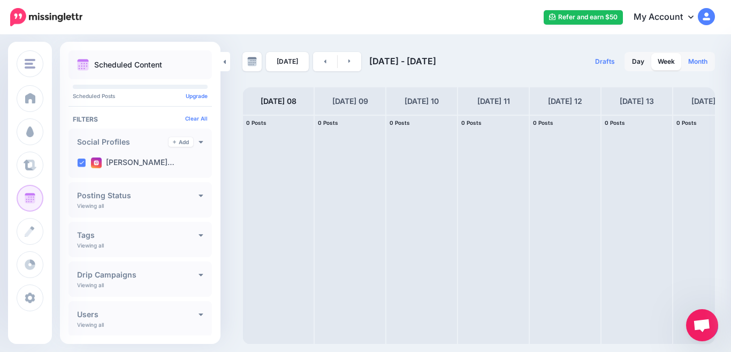
click at [692, 62] on link "Month" at bounding box center [698, 61] width 32 height 17
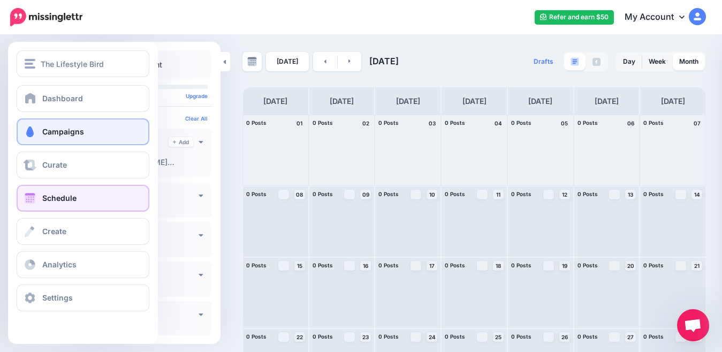
click at [67, 128] on span "Campaigns" at bounding box center [63, 131] width 42 height 9
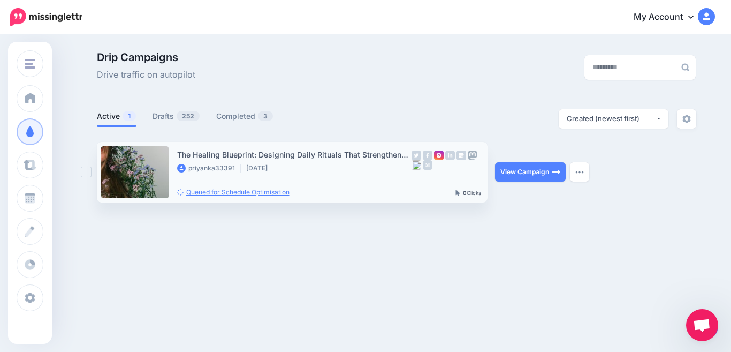
click at [272, 190] on link "Queued for Schedule Optimisation" at bounding box center [233, 192] width 112 height 8
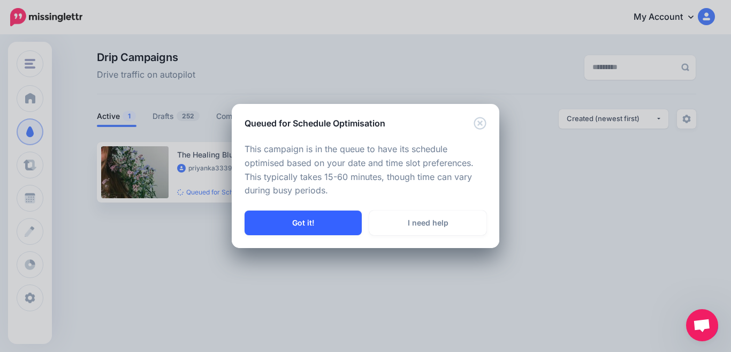
click at [315, 221] on button "Got it!" at bounding box center [303, 222] width 117 height 25
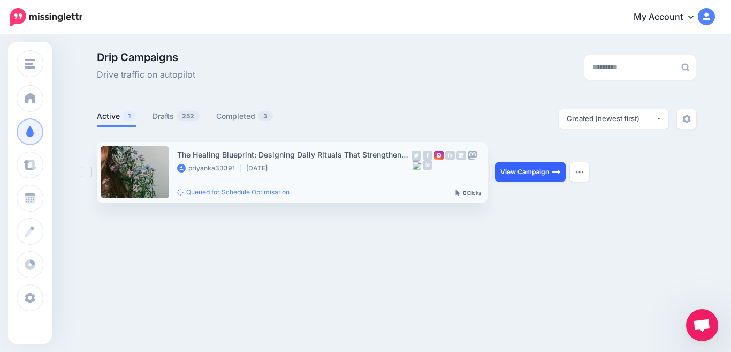
click at [531, 168] on link "View Campaign" at bounding box center [530, 171] width 71 height 19
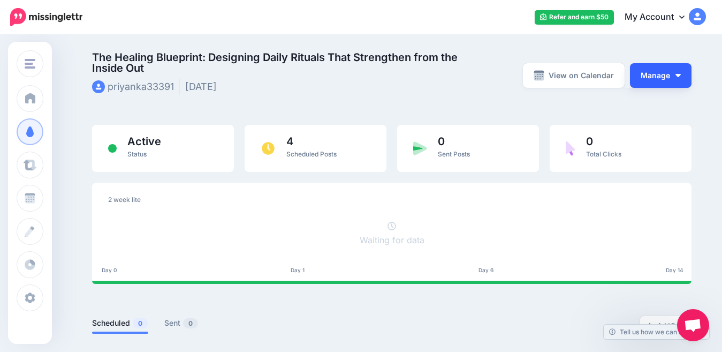
click at [677, 78] on button "Manage" at bounding box center [661, 75] width 62 height 25
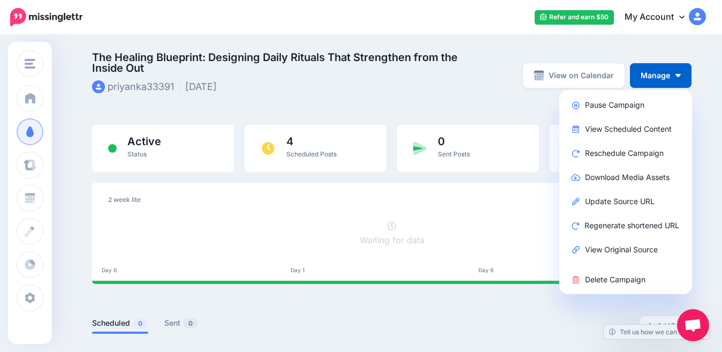
click at [513, 113] on div "The Healing Blueprint: Designing Daily Rituals That Strengthen from the Inside …" at bounding box center [392, 211] width 616 height 318
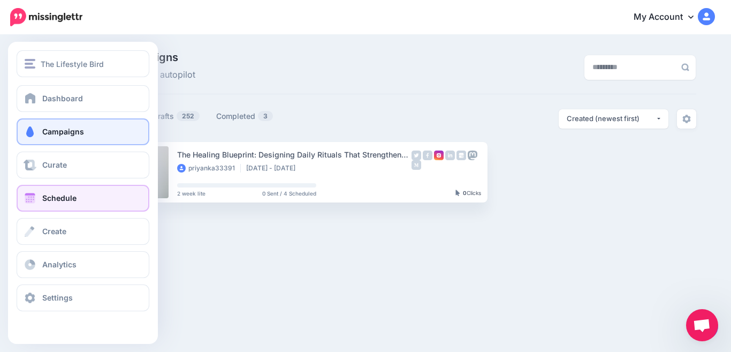
click at [27, 193] on span at bounding box center [30, 198] width 14 height 11
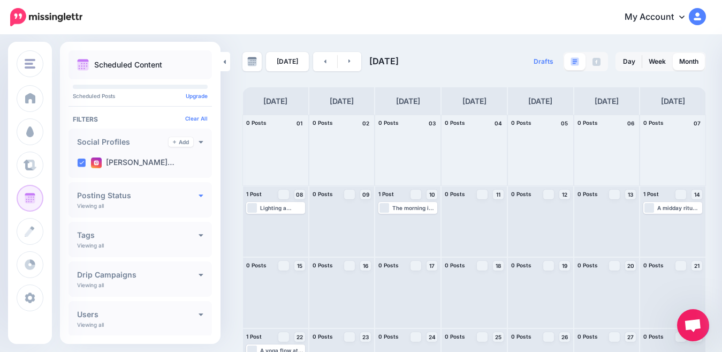
click at [199, 194] on icon at bounding box center [201, 194] width 5 height 7
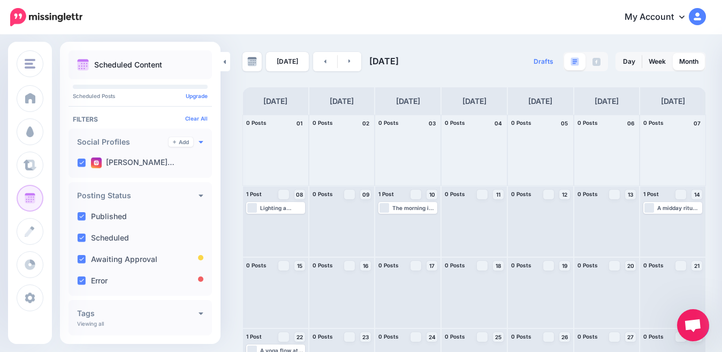
click at [199, 141] on icon at bounding box center [201, 142] width 4 height 3
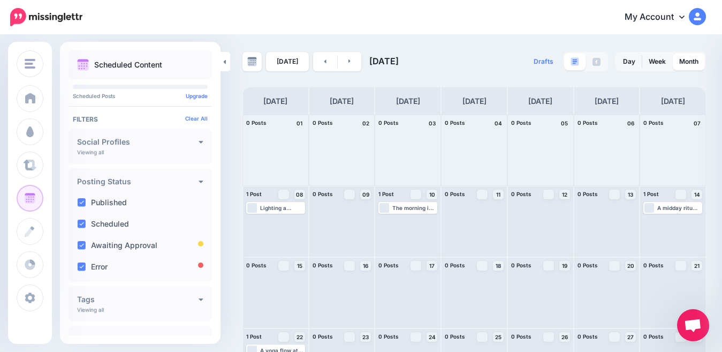
click at [223, 155] on div "[DATE] [DATE] Drafts 0 Day Week Month" at bounding box center [361, 253] width 722 height 435
click at [340, 24] on div "My Account Dashboard My Account Billing Facebook Community Help Center Logout" at bounding box center [401, 17] width 610 height 26
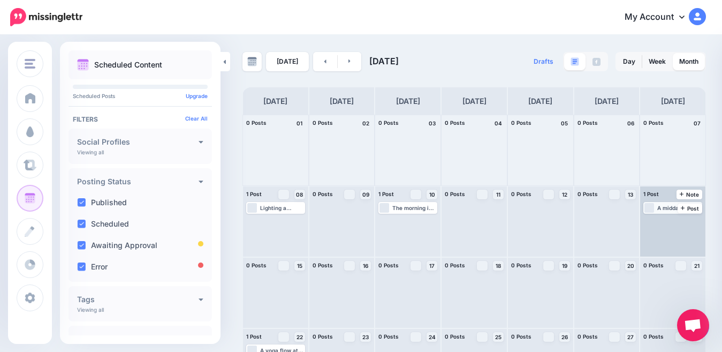
click at [667, 207] on div "A midday ritual of stillness—five minutes of breathwork, a cup of tea sipped sl…" at bounding box center [680, 208] width 44 height 6
click at [681, 222] on img at bounding box center [677, 220] width 5 height 5
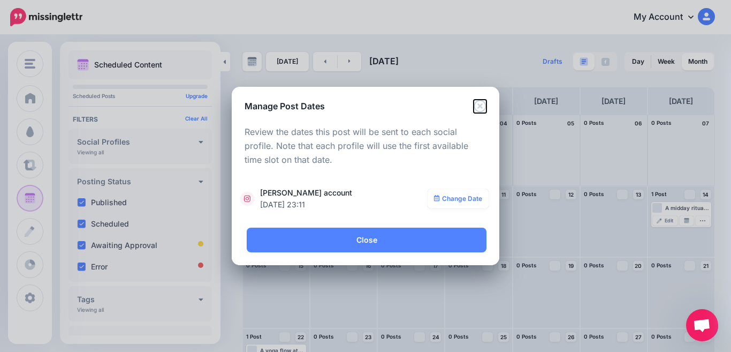
click at [481, 107] on icon "Close" at bounding box center [480, 106] width 12 height 12
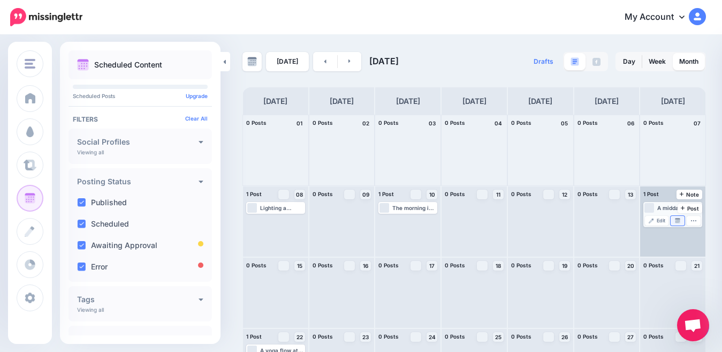
click at [685, 223] on link "Manage Dates" at bounding box center [678, 221] width 14 height 10
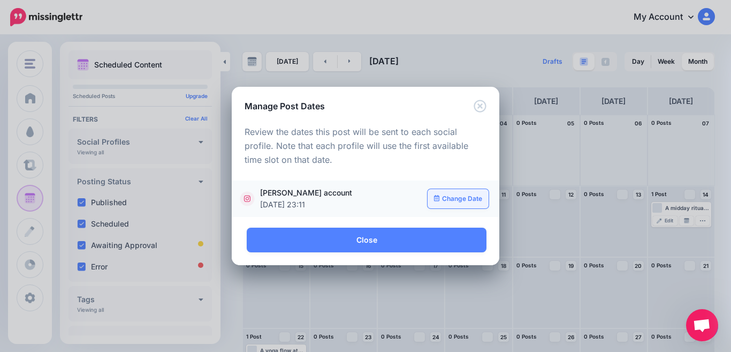
click at [467, 196] on link "Change Date" at bounding box center [459, 198] width 62 height 19
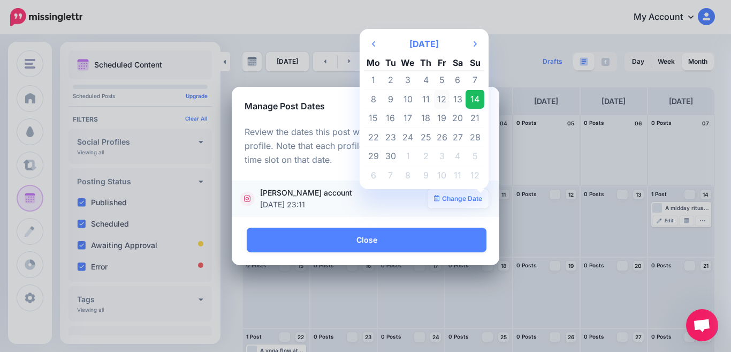
click at [442, 100] on td "12" at bounding box center [442, 98] width 16 height 19
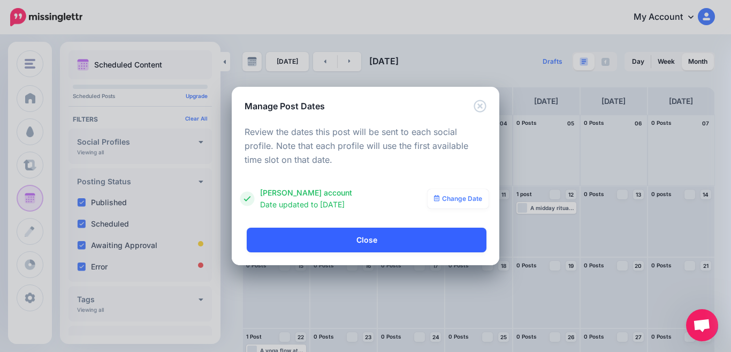
click at [401, 240] on link "Close" at bounding box center [367, 240] width 240 height 25
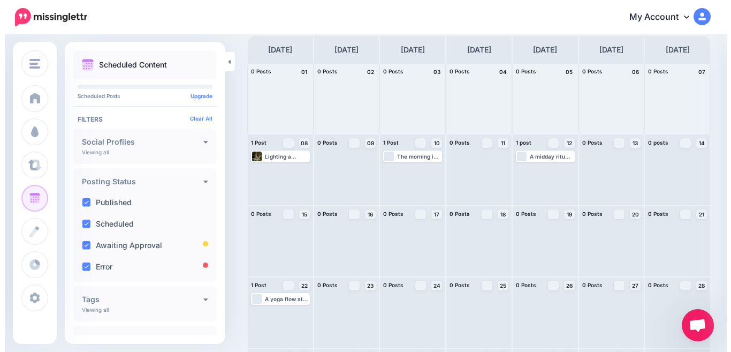
scroll to position [58, 0]
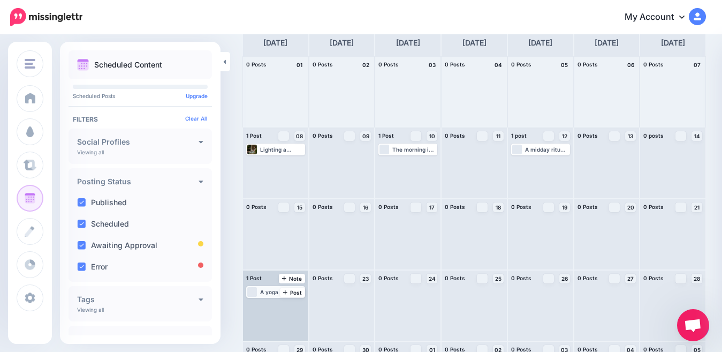
click at [273, 292] on div "A yoga flow at [PERSON_NAME], a mindful walk in nature, or even a few minutes o…" at bounding box center [282, 292] width 44 height 6
click at [281, 307] on img at bounding box center [280, 304] width 5 height 5
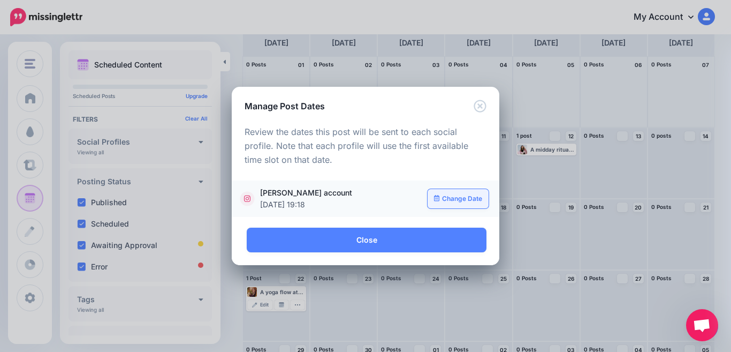
click at [470, 203] on link "Change Date" at bounding box center [459, 198] width 62 height 19
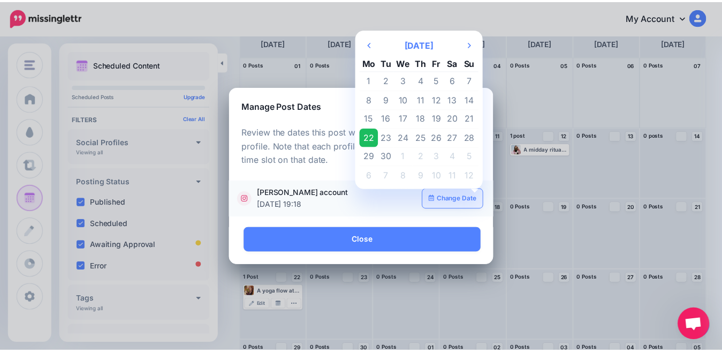
scroll to position [0, 0]
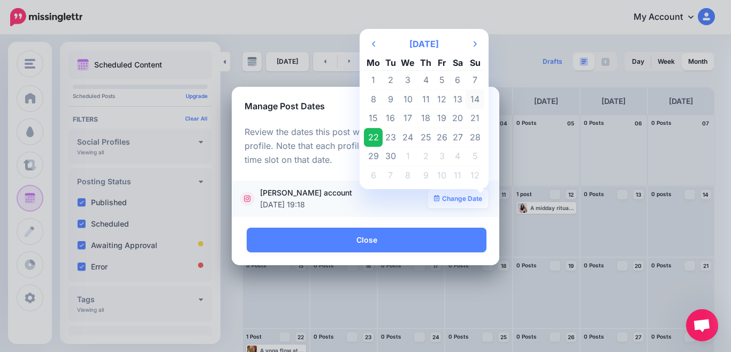
click at [473, 100] on td "14" at bounding box center [475, 98] width 19 height 19
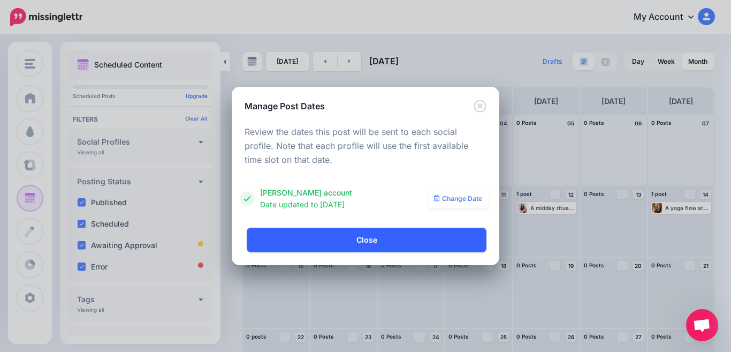
click at [359, 239] on link "Close" at bounding box center [367, 240] width 240 height 25
